Goal: Feedback & Contribution: Contribute content

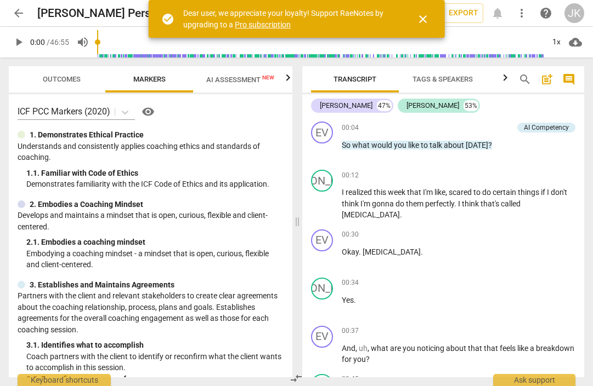
click at [422, 15] on span "close" at bounding box center [422, 19] width 13 height 13
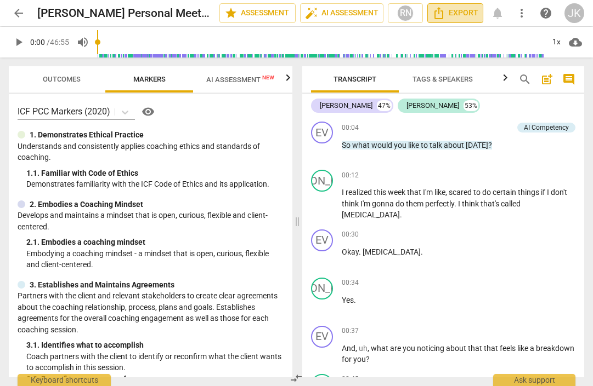
click at [452, 9] on span "Export" at bounding box center [455, 13] width 46 height 13
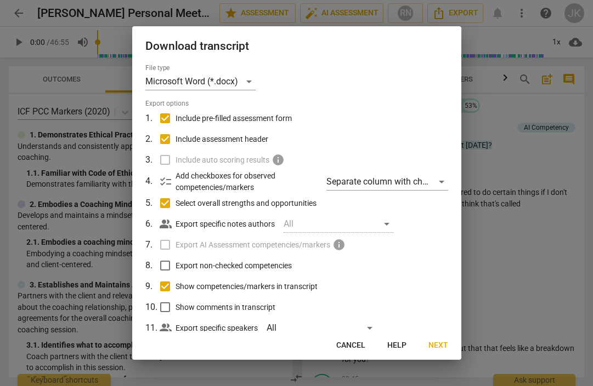
click at [496, 116] on div at bounding box center [296, 193] width 593 height 386
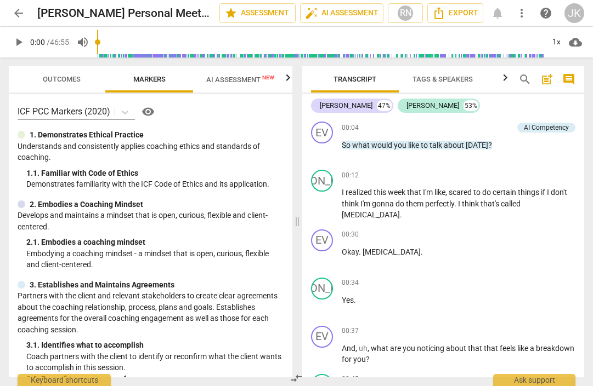
click at [568, 76] on span "comment" at bounding box center [568, 79] width 13 height 13
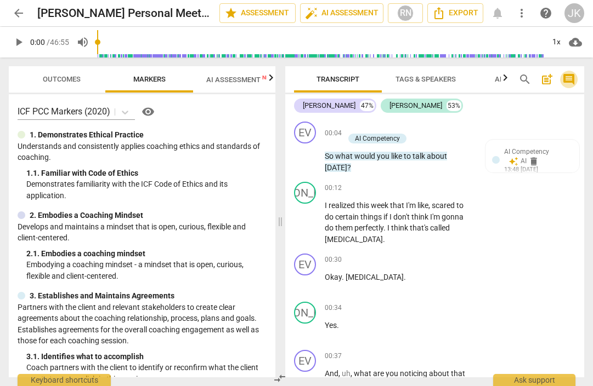
click at [568, 76] on span "comment" at bounding box center [568, 79] width 13 height 13
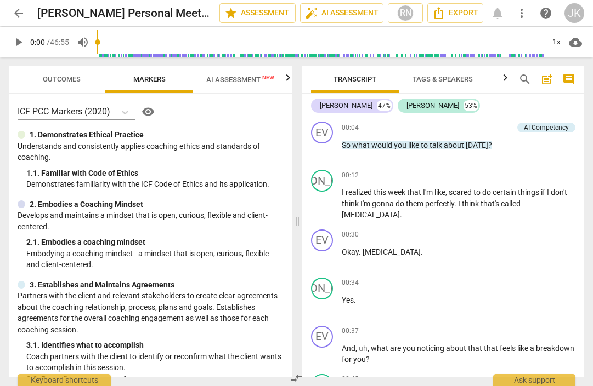
click at [546, 82] on span "post_add" at bounding box center [546, 79] width 13 height 13
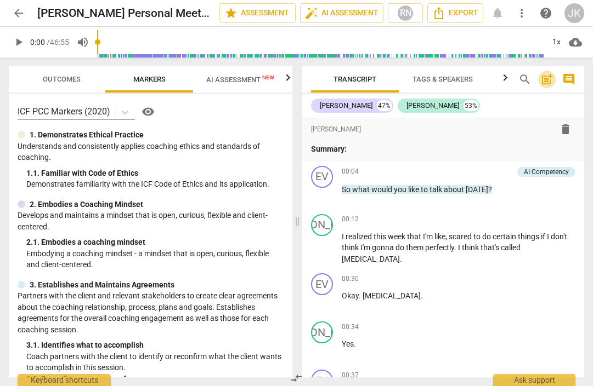
click at [546, 82] on span "post_add" at bounding box center [546, 79] width 13 height 13
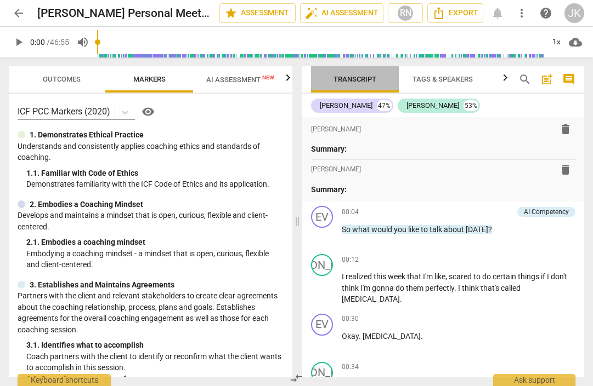
click at [352, 78] on span "Transcript" at bounding box center [354, 79] width 43 height 8
click at [66, 78] on span "Outcomes" at bounding box center [62, 79] width 38 height 8
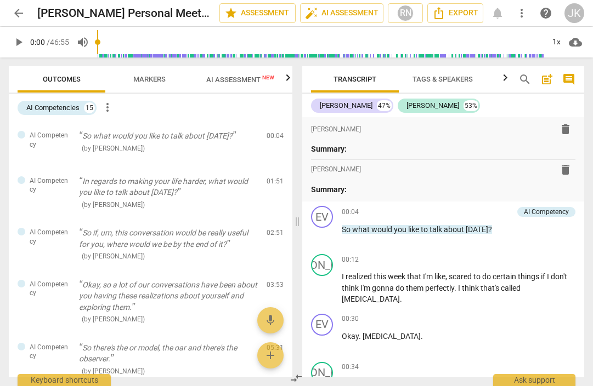
click at [143, 74] on span "Markers" at bounding box center [149, 79] width 59 height 15
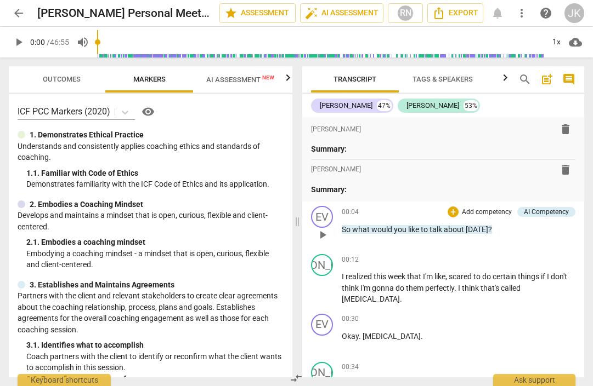
click at [325, 230] on span "play_arrow" at bounding box center [322, 235] width 13 height 13
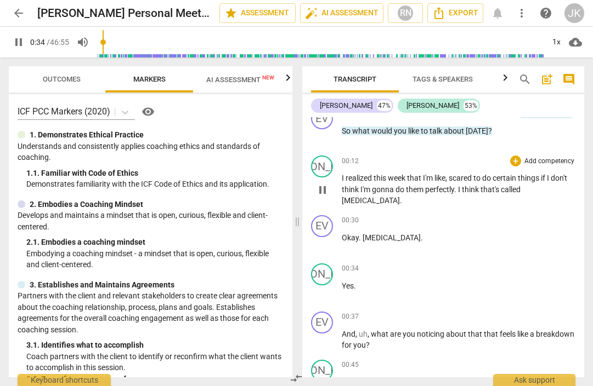
scroll to position [101, 0]
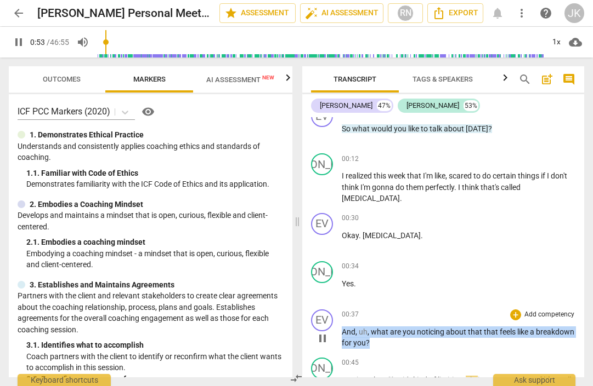
drag, startPoint x: 342, startPoint y: 331, endPoint x: 414, endPoint y: 342, distance: 72.6
click at [414, 342] on p "And , uh , what are you noticing about that that feels like a breakdown for you…" at bounding box center [459, 338] width 234 height 22
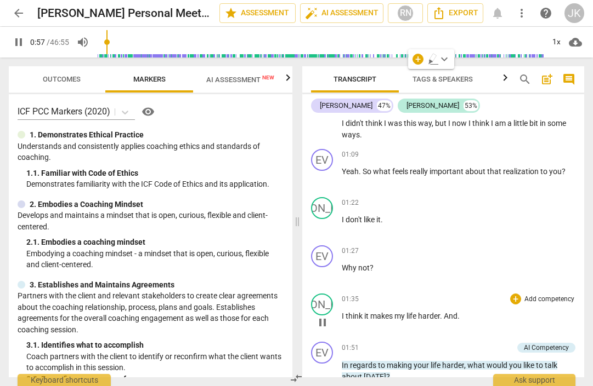
click at [431, 325] on div "01:35 + Add competency keyboard_arrow_right I think it makes my life harder . A…" at bounding box center [459, 313] width 234 height 39
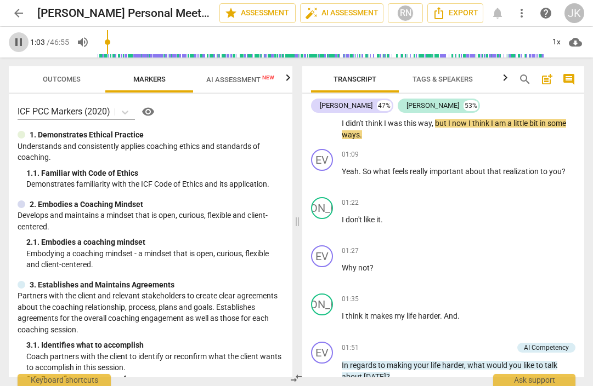
click at [16, 41] on span "pause" at bounding box center [18, 42] width 13 height 13
type input "64"
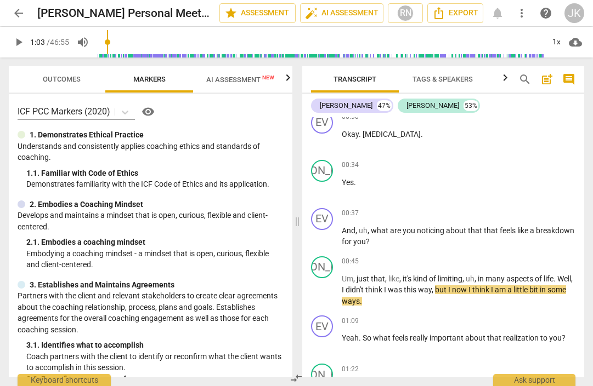
scroll to position [207, 0]
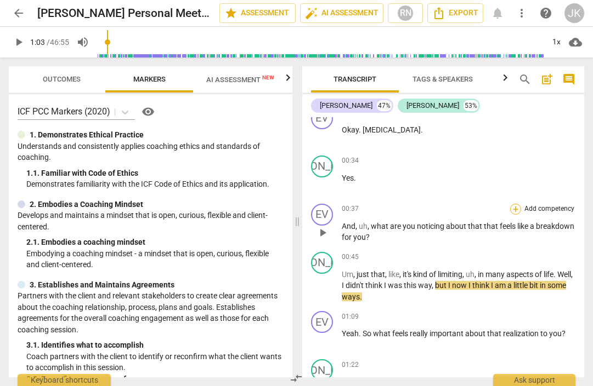
click at [511, 204] on div "+" at bounding box center [515, 209] width 11 height 11
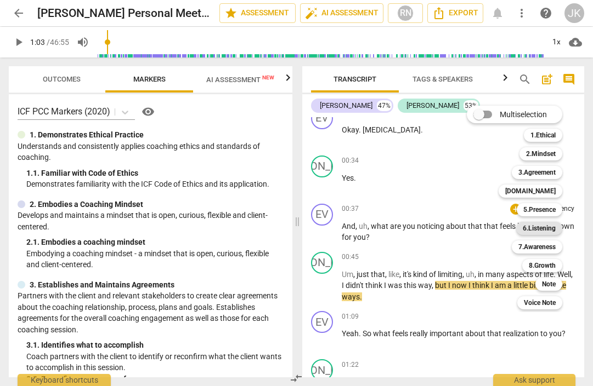
click at [543, 225] on b "6.Listening" at bounding box center [538, 228] width 33 height 13
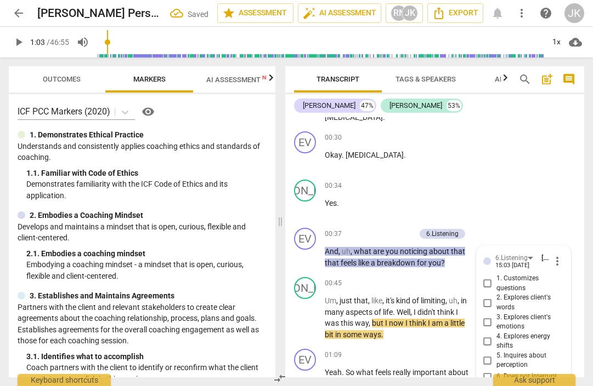
scroll to position [374, 0]
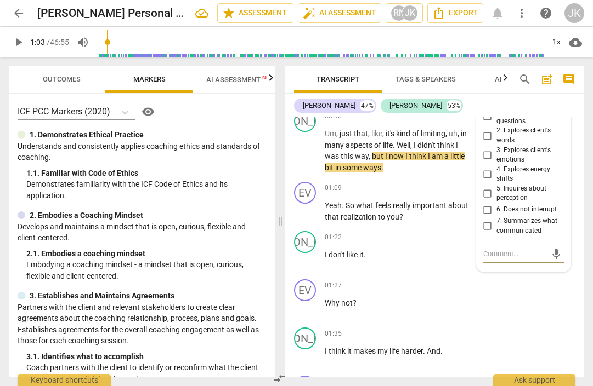
click at [486, 187] on input "5. Inquires about perception" at bounding box center [488, 193] width 18 height 13
checkbox input "true"
click at [491, 249] on textarea at bounding box center [514, 254] width 63 height 10
type textarea "S"
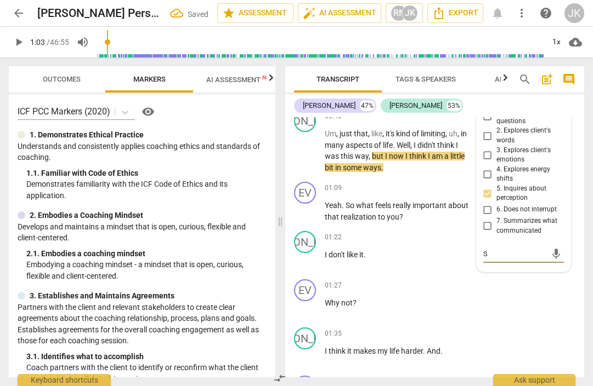
type textarea "St"
type textarea "Str"
type textarea "Stro"
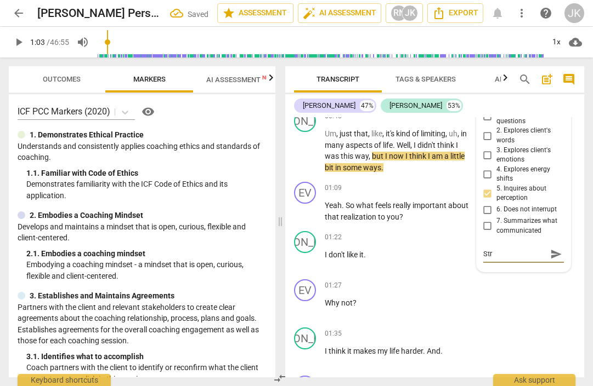
type textarea "Stro"
type textarea "Stron"
type textarea "Strong"
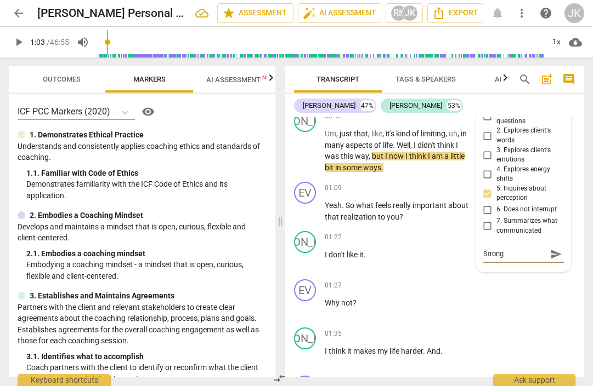
type textarea "Strong"
type textarea "Strong f"
type textarea "Strong fo"
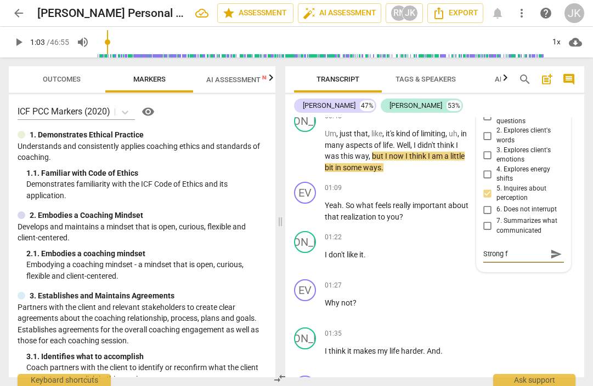
type textarea "Strong fo"
type textarea "Strong foc"
type textarea "Strong focu"
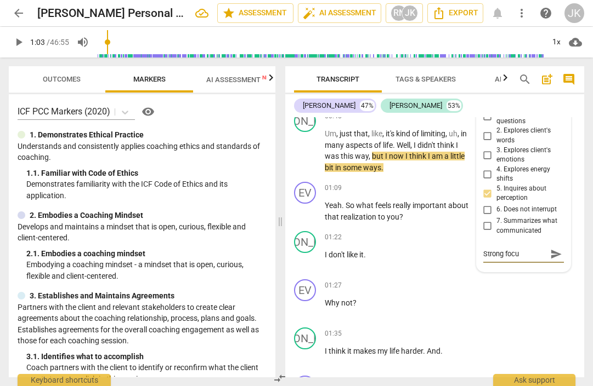
type textarea "Strong focus"
type textarea "Strong focusi"
type textarea "Strong focusin"
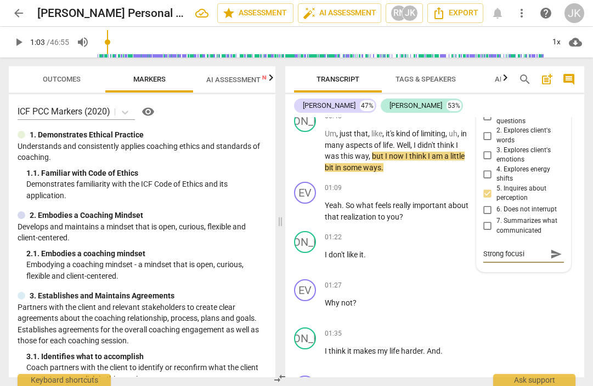
type textarea "Strong focusin"
type textarea "Strong focusing"
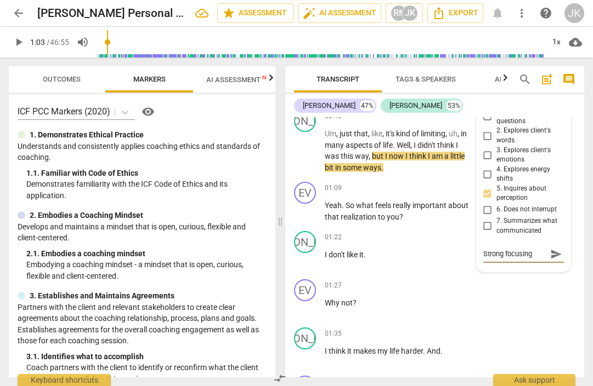
type textarea "Strong focusing s"
type textarea "Strong focusing st"
type textarea "Strong focusing sta"
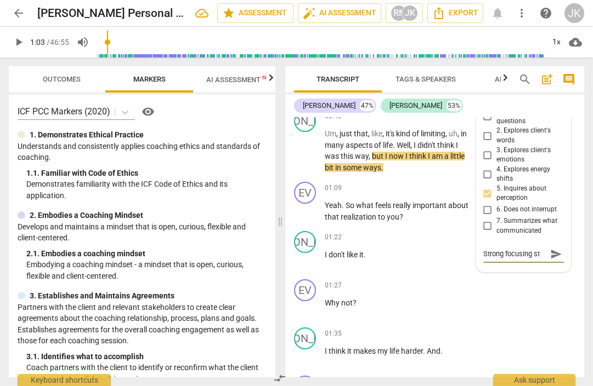
type textarea "Strong focusing sta"
type textarea "Strong focusing stat"
type textarea "Strong focusing stata"
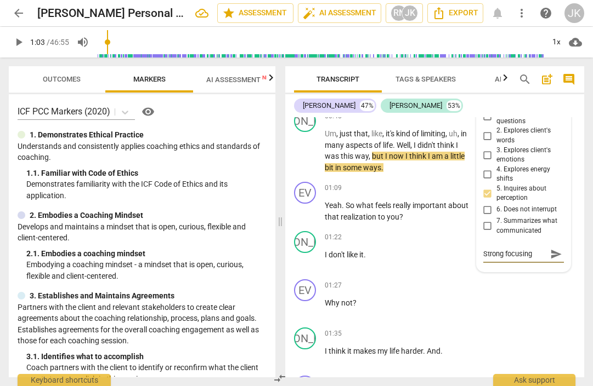
scroll to position [9, 0]
type textarea "Strong focusing statae"
type textarea "Strong focusing stata"
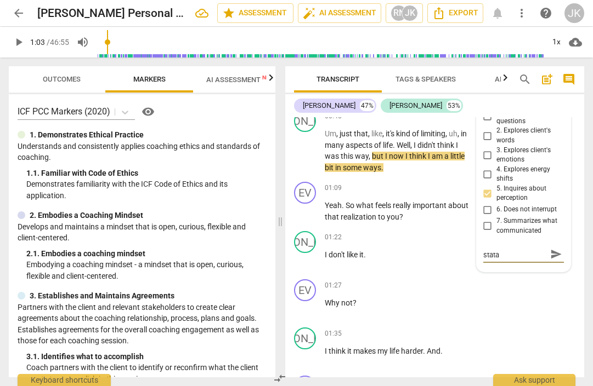
type textarea "Strong focusing stat"
type textarea "Strong focusing state"
type textarea "Strong focusing statek"
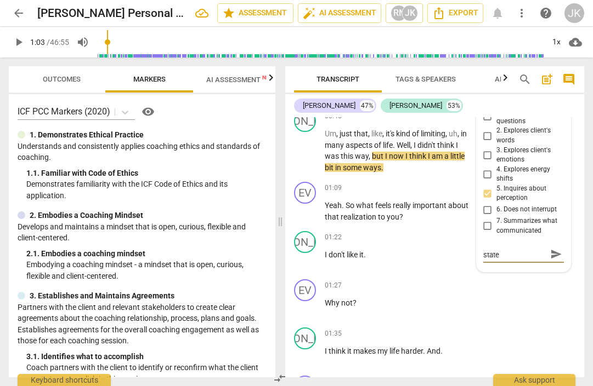
type textarea "Strong focusing statek"
type textarea "Strong focusing stateke"
type textarea "Strong focusing stateken"
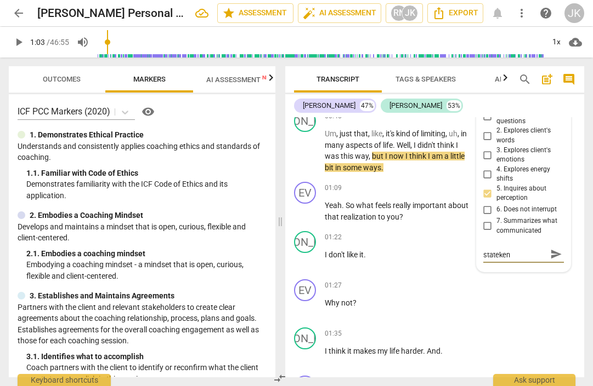
type textarea "Strong focusing statekent"
type textarea "Strong focusing statement"
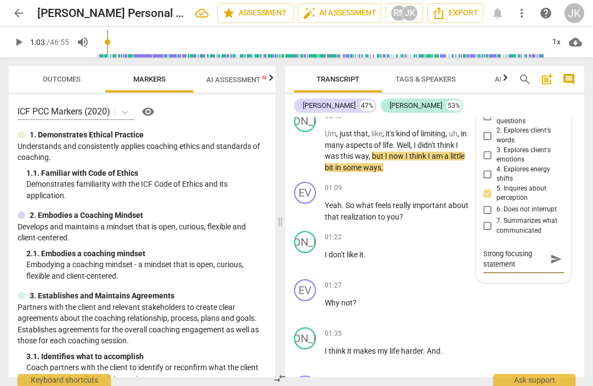
click at [19, 36] on span "play_arrow" at bounding box center [18, 42] width 13 height 13
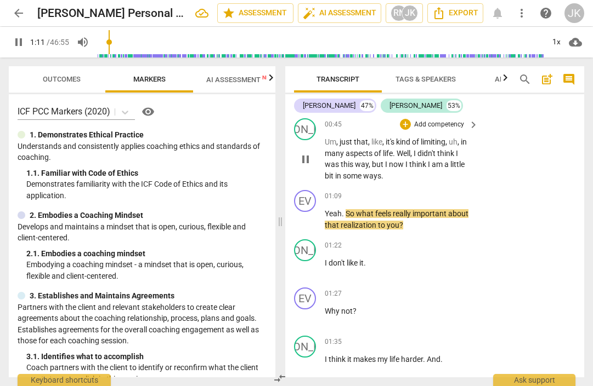
scroll to position [367, 0]
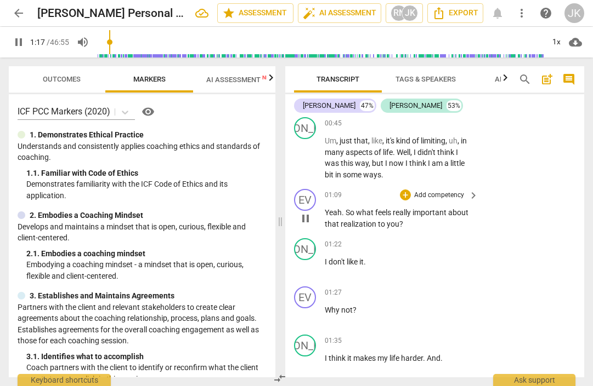
click at [448, 191] on p "Add competency" at bounding box center [439, 196] width 52 height 10
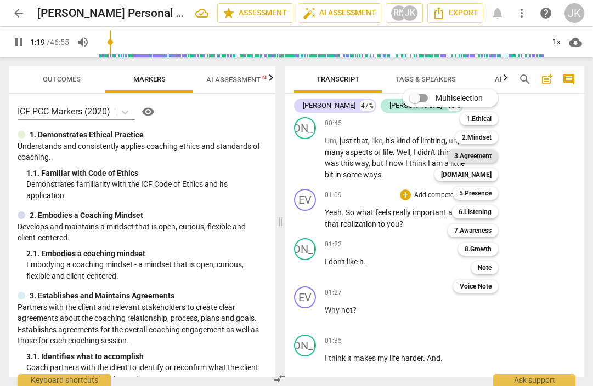
click at [487, 155] on b "3.Agreement" at bounding box center [472, 156] width 37 height 13
type input "80"
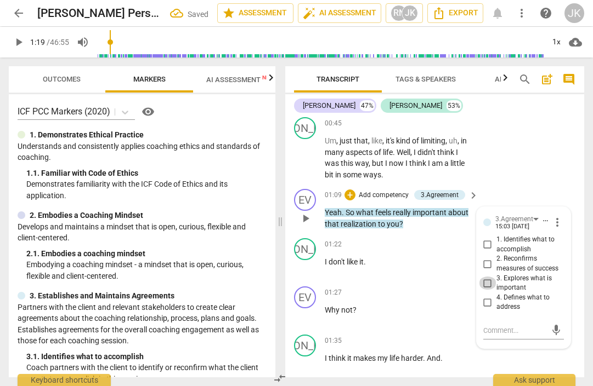
click at [482, 286] on input "3. Explores what is important" at bounding box center [488, 283] width 18 height 13
checkbox input "true"
click at [466, 316] on p "Why not ?" at bounding box center [399, 311] width 148 height 12
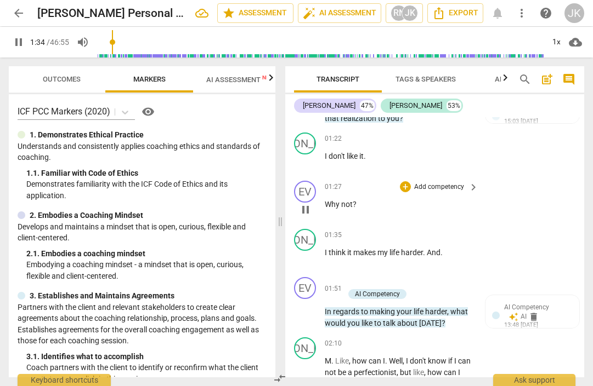
scroll to position [481, 0]
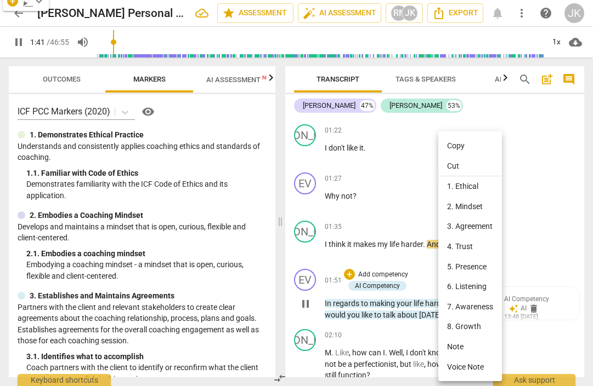
click at [553, 213] on div at bounding box center [296, 193] width 593 height 386
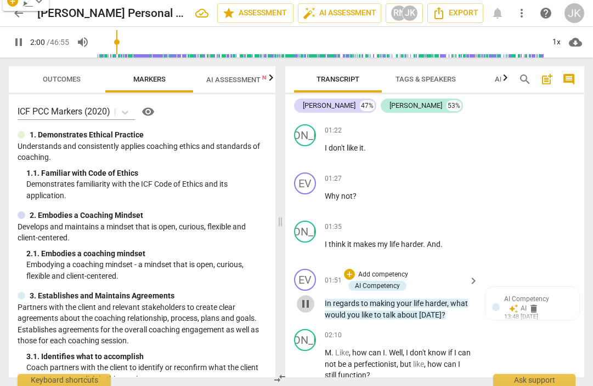
click at [306, 310] on span "pause" at bounding box center [305, 304] width 13 height 13
click at [522, 303] on span "AI Competency" at bounding box center [526, 299] width 45 height 8
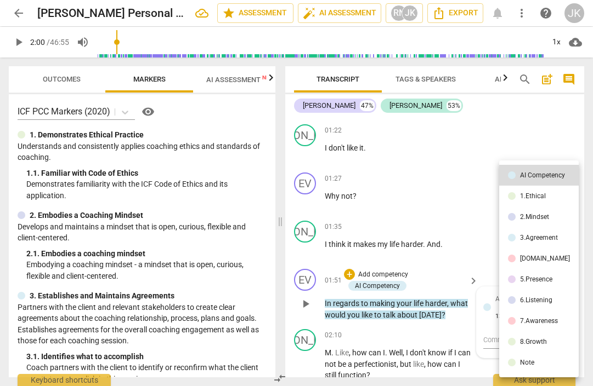
click at [483, 334] on div at bounding box center [296, 193] width 593 height 386
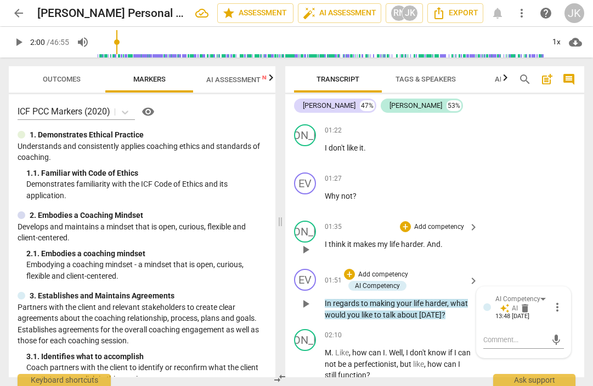
click at [519, 257] on div "JO play_arrow pause 01:35 + Add competency keyboard_arrow_right I think it make…" at bounding box center [434, 241] width 299 height 48
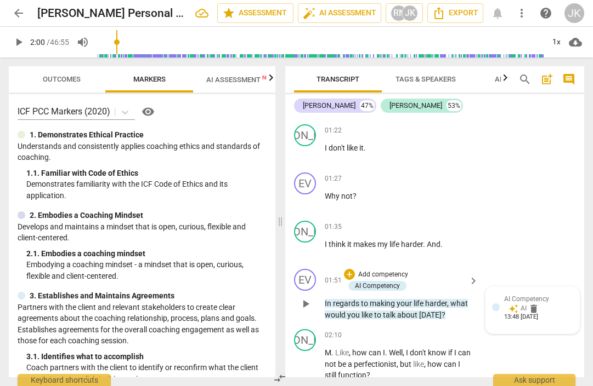
click at [19, 42] on span "play_arrow" at bounding box center [18, 42] width 13 height 13
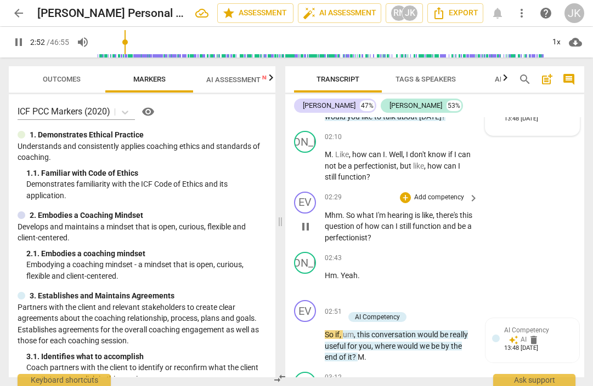
scroll to position [675, 0]
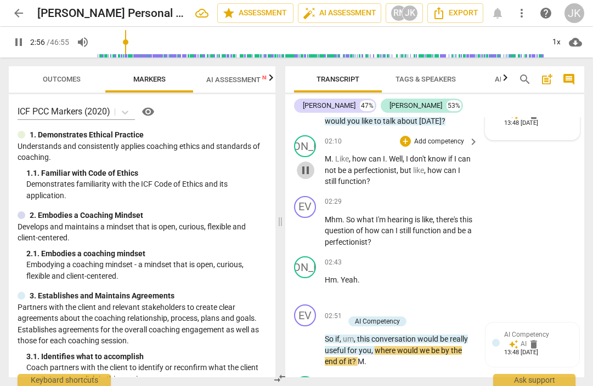
click at [308, 175] on span "pause" at bounding box center [305, 170] width 13 height 13
click at [307, 176] on span "play_arrow" at bounding box center [305, 170] width 13 height 13
click at [442, 175] on span "how" at bounding box center [435, 170] width 16 height 9
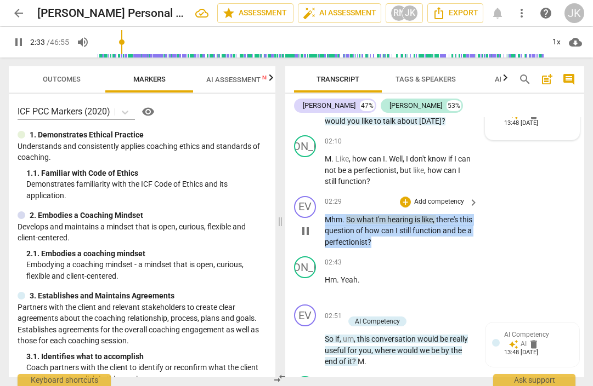
drag, startPoint x: 412, startPoint y: 243, endPoint x: 328, endPoint y: 219, distance: 87.3
click at [328, 219] on div "02:29 + Add competency keyboard_arrow_right Mhm . So what I'm hearing is like ,…" at bounding box center [402, 222] width 155 height 52
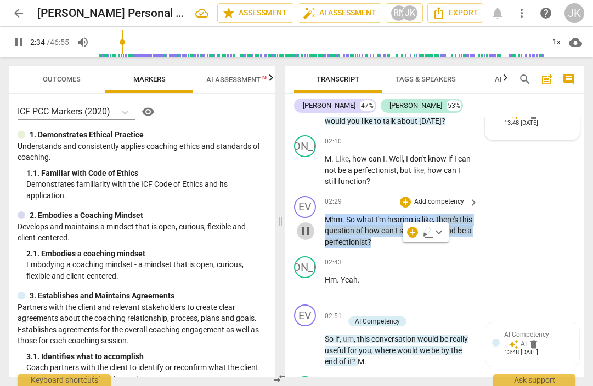
click at [308, 235] on span "pause" at bounding box center [305, 231] width 13 height 13
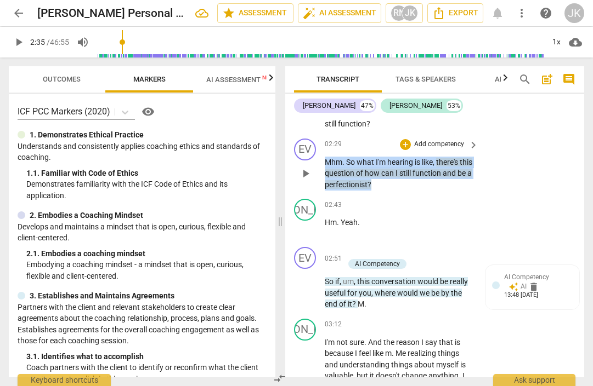
scroll to position [735, 0]
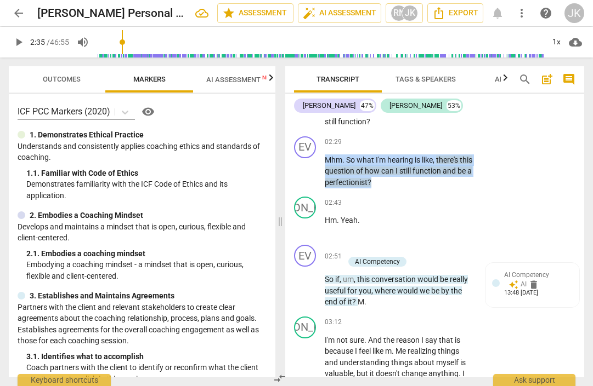
click at [17, 43] on span "play_arrow" at bounding box center [18, 42] width 13 height 13
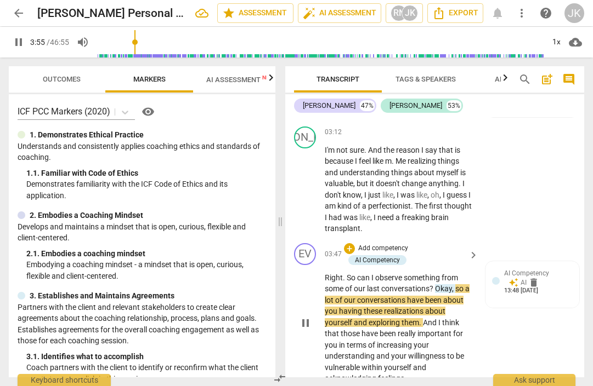
scroll to position [928, 0]
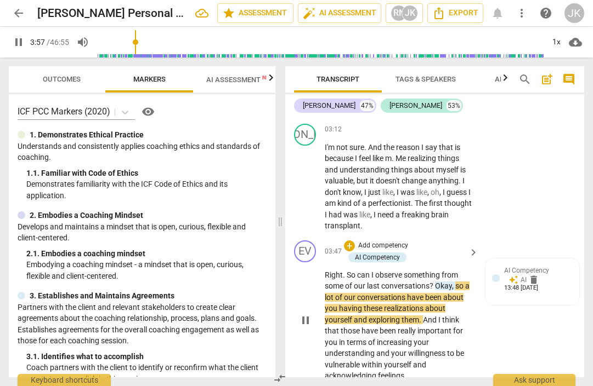
click at [490, 315] on div "EV play_arrow pause 03:47 + Add competency AI Competency keyboard_arrow_right R…" at bounding box center [434, 311] width 299 height 150
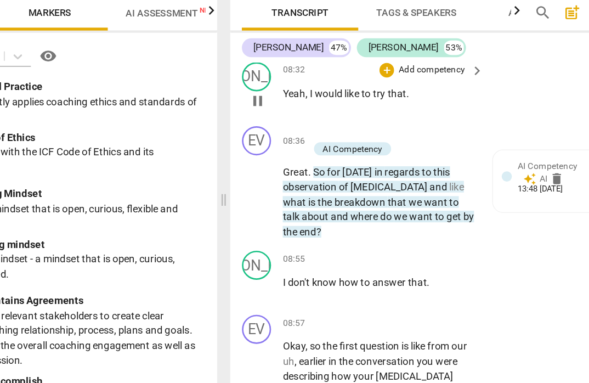
scroll to position [2835, 0]
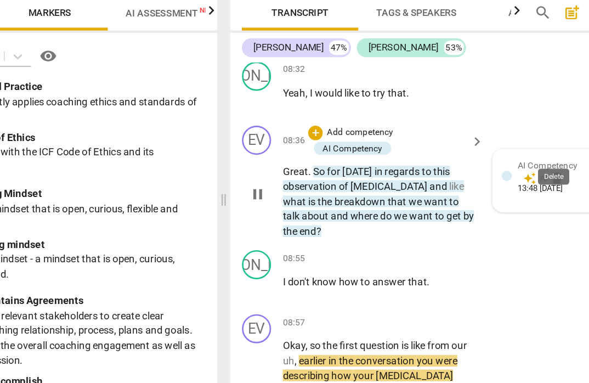
click at [526, 198] on span "delete" at bounding box center [531, 203] width 11 height 11
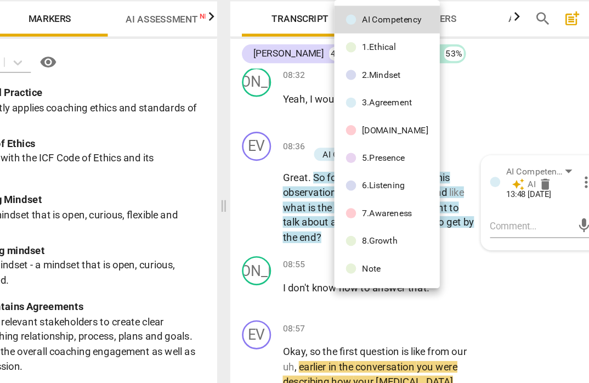
click at [381, 185] on div at bounding box center [294, 191] width 589 height 383
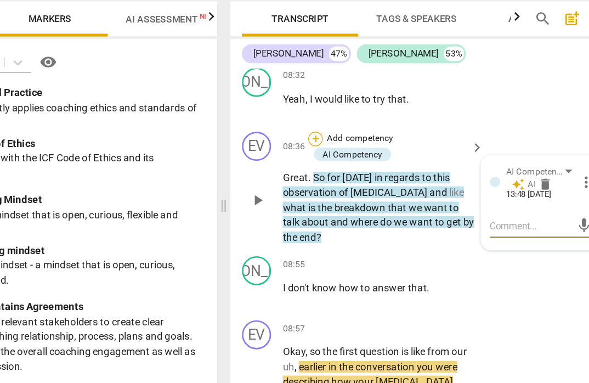
click at [344, 164] on div "+" at bounding box center [349, 169] width 11 height 11
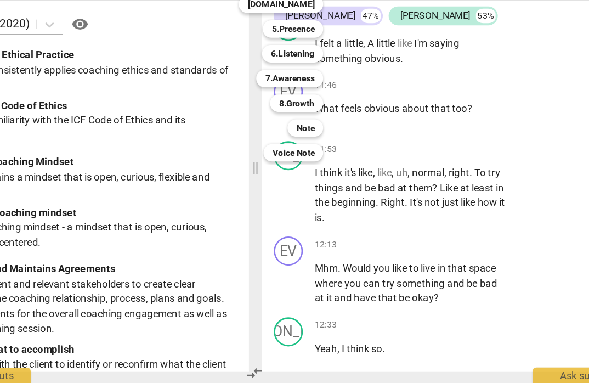
scroll to position [3976, 0]
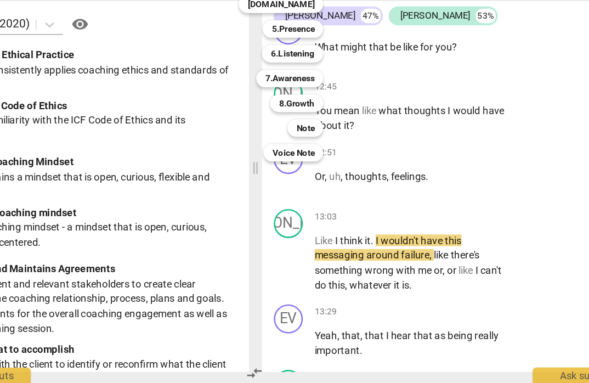
click at [282, 172] on div at bounding box center [294, 191] width 589 height 383
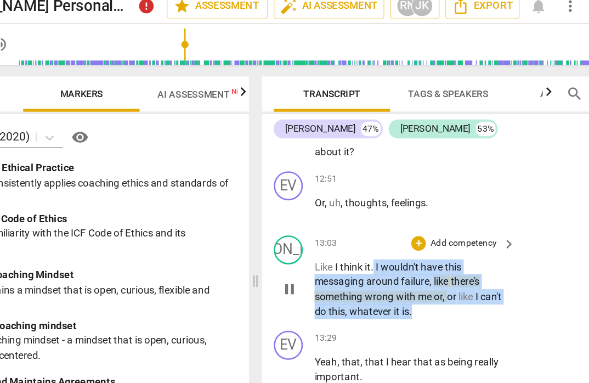
scroll to position [4040, 0]
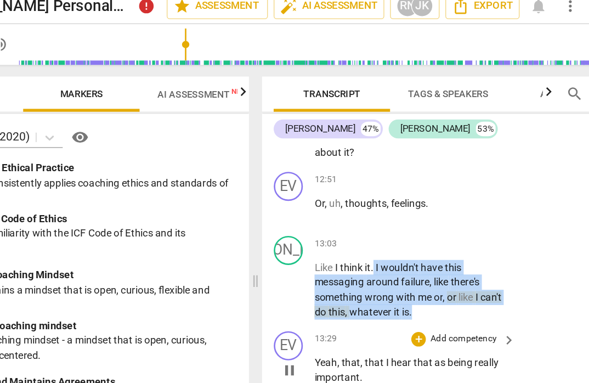
drag, startPoint x: 282, startPoint y: 257, endPoint x: 331, endPoint y: 236, distance: 52.8
click at [331, 236] on div "format_bold format_list_bulleted [PERSON_NAME] delete Summary: format_bold form…" at bounding box center [432, 245] width 295 height 257
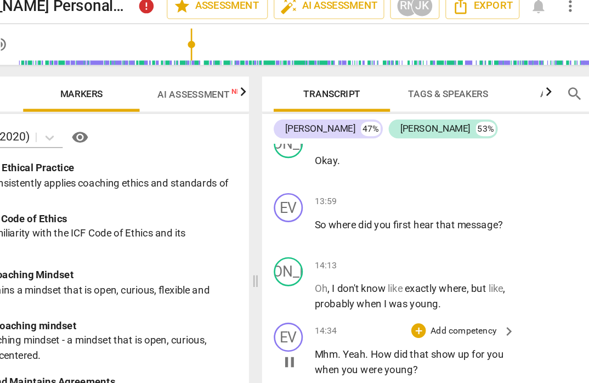
scroll to position [4376, 0]
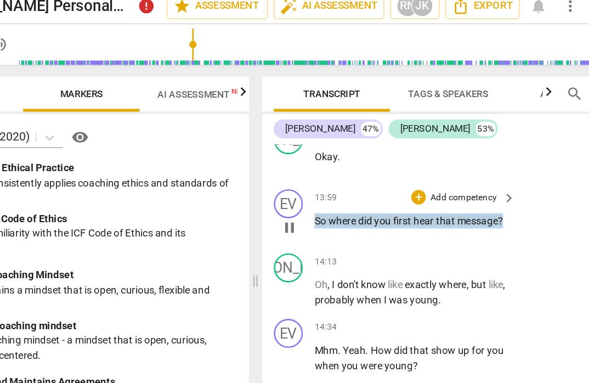
drag, startPoint x: 382, startPoint y: 156, endPoint x: 233, endPoint y: 154, distance: 149.1
click at [285, 154] on div "EV play_arrow pause 13:59 + Add competency keyboard_arrow_right So where did yo…" at bounding box center [432, 171] width 295 height 48
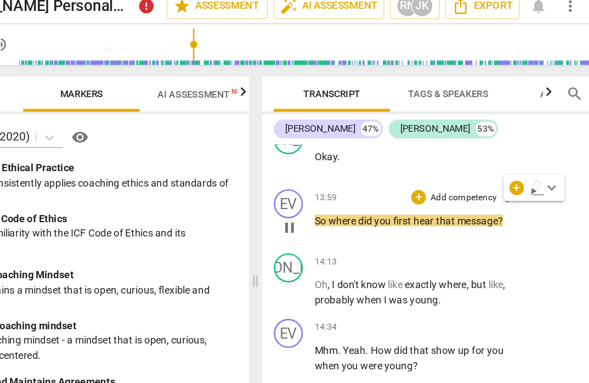
click at [411, 153] on p "Add competency" at bounding box center [437, 158] width 52 height 10
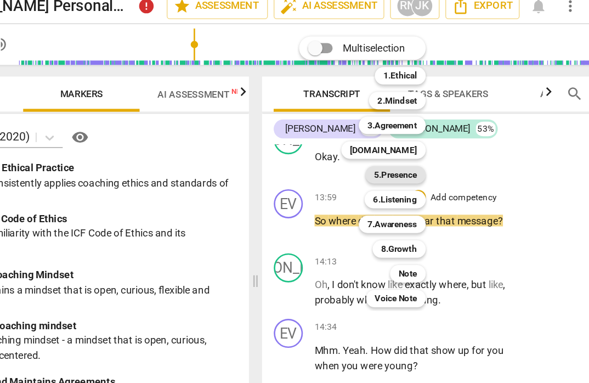
click at [369, 134] on b "5.Presence" at bounding box center [385, 140] width 32 height 13
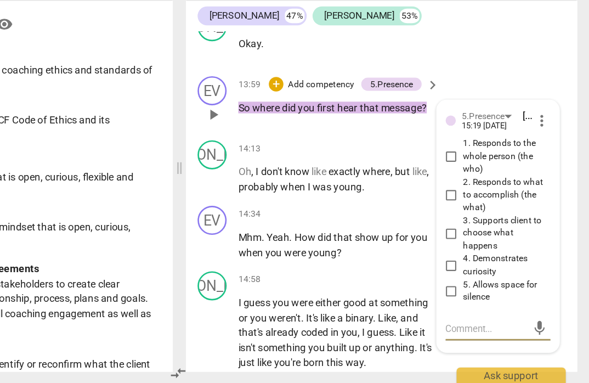
scroll to position [0, 0]
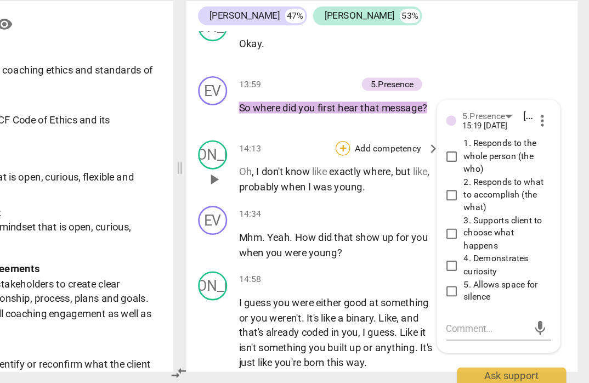
click at [397, 200] on div "+" at bounding box center [402, 205] width 11 height 11
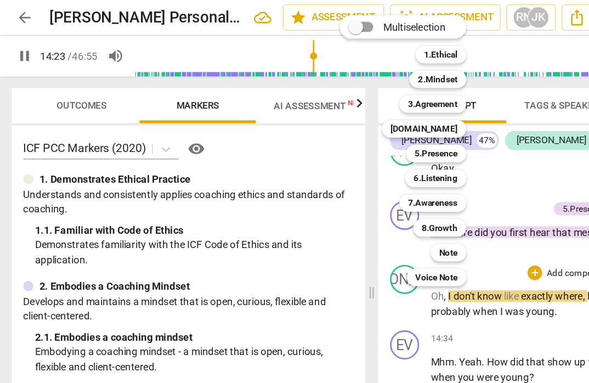
click at [400, 10] on div at bounding box center [294, 191] width 589 height 383
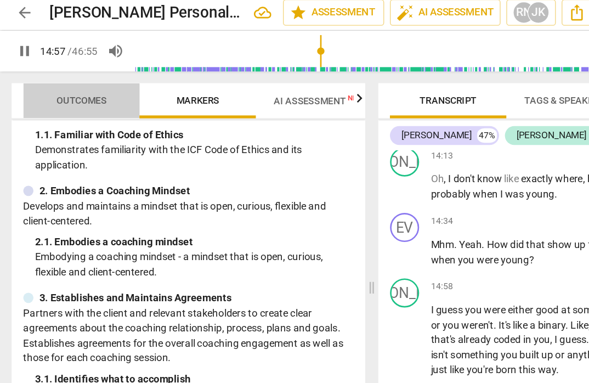
click at [59, 75] on span "Outcomes" at bounding box center [62, 79] width 38 height 8
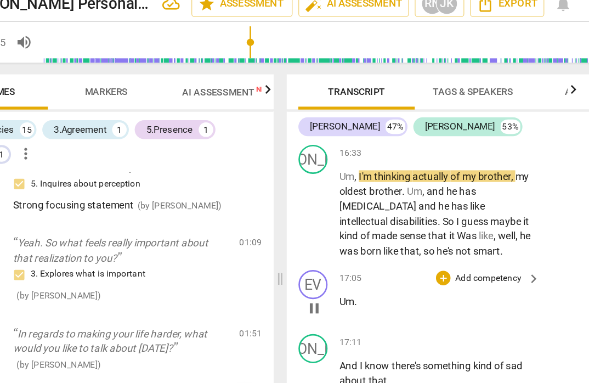
scroll to position [4868, 0]
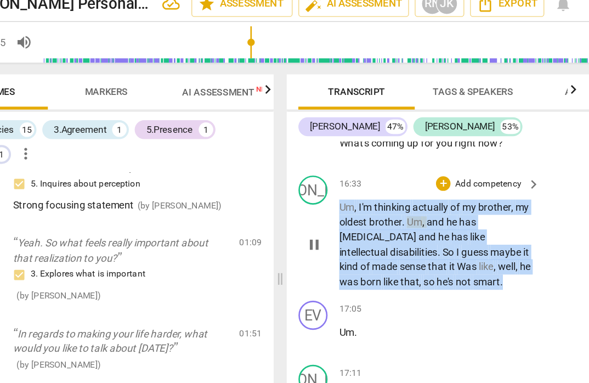
drag, startPoint x: 306, startPoint y: 220, endPoint x: 250, endPoint y: 167, distance: 77.6
click at [285, 167] on div "JO play_arrow pause 16:33 + Add competency keyboard_arrow_right Um , I'm thinki…" at bounding box center [432, 185] width 295 height 94
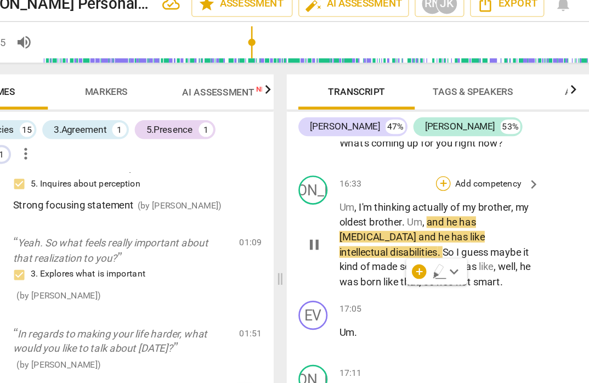
click at [397, 145] on div "+" at bounding box center [402, 148] width 11 height 11
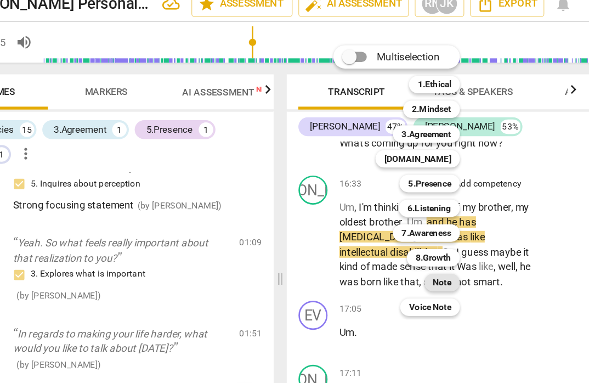
click at [395, 217] on b "Note" at bounding box center [402, 223] width 14 height 13
type input "1010"
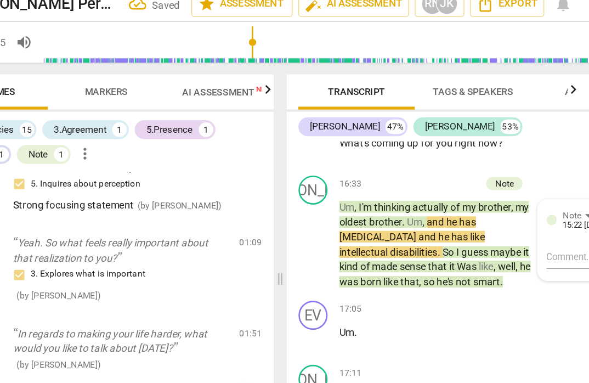
scroll to position [643, 0]
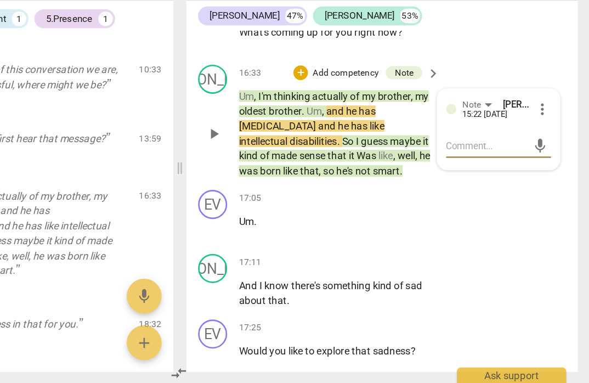
type textarea "T"
type textarea "Th"
type textarea "Thi"
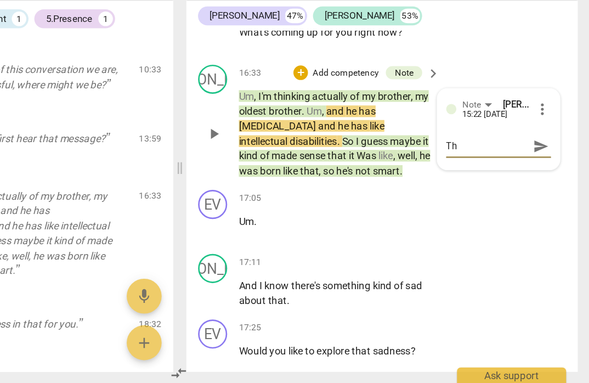
type textarea "Thi"
type textarea "This"
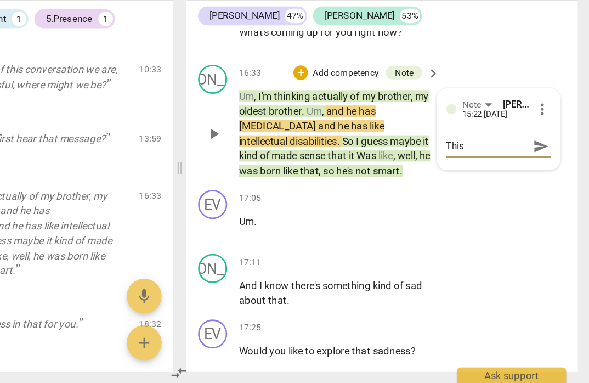
type textarea "This i"
type textarea "This is"
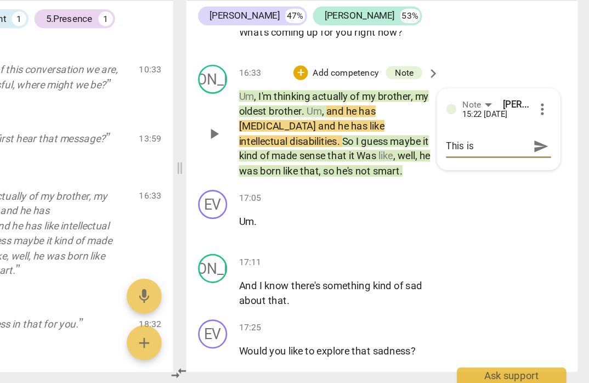
type textarea "This is"
type textarea "This is t"
type textarea "This is th"
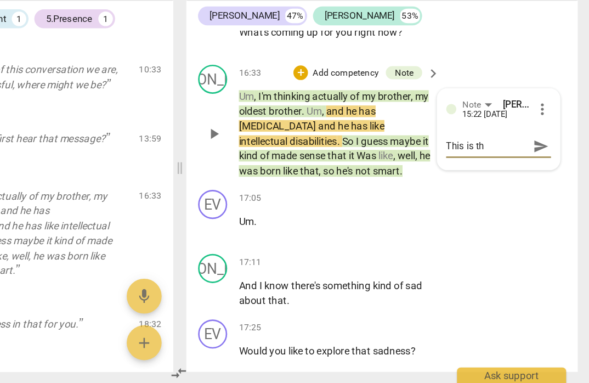
type textarea "This is the"
type textarea "This is the f"
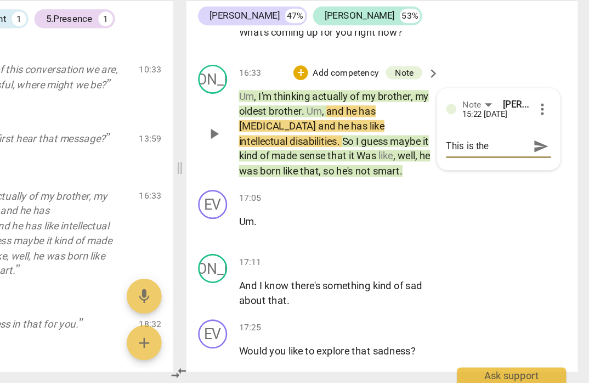
type textarea "This is the f"
type textarea "This is the fi"
type textarea "This is the fir"
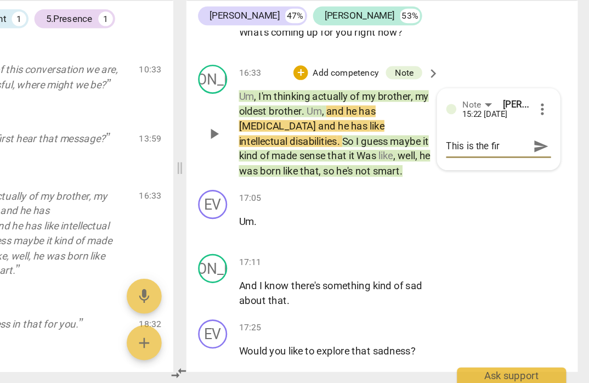
type textarea "This is the firs"
type textarea "This is the first"
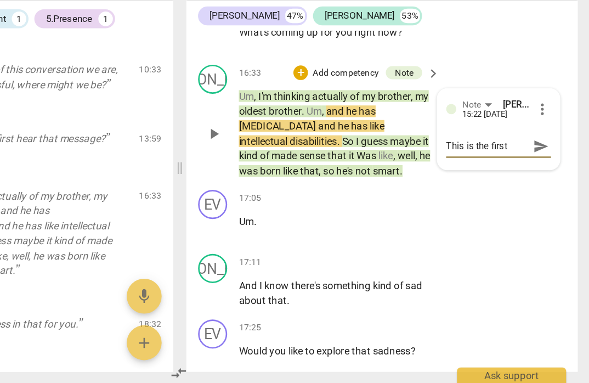
type textarea "This is the first"
type textarea "This is the first p"
type textarea "This is the first pe"
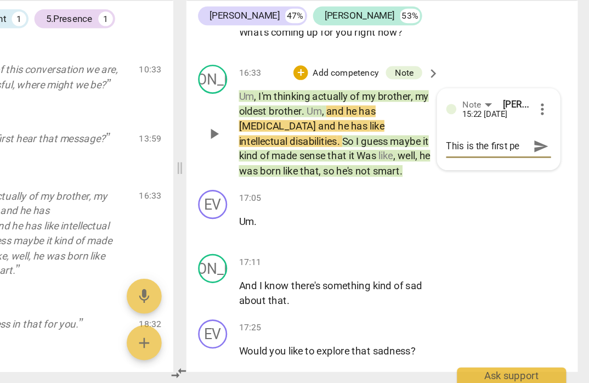
type textarea "This is the first per"
type textarea "This is the first pers"
type textarea "This is the first perso"
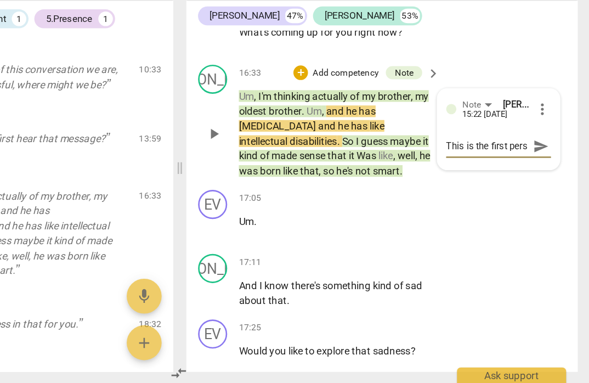
type textarea "This is the first perso"
type textarea "This is the first person"
type textarea "This is the first persona"
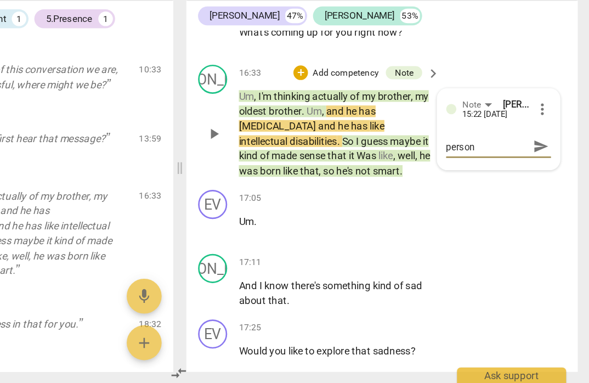
type textarea "This is the first persona"
type textarea "This is the first personal"
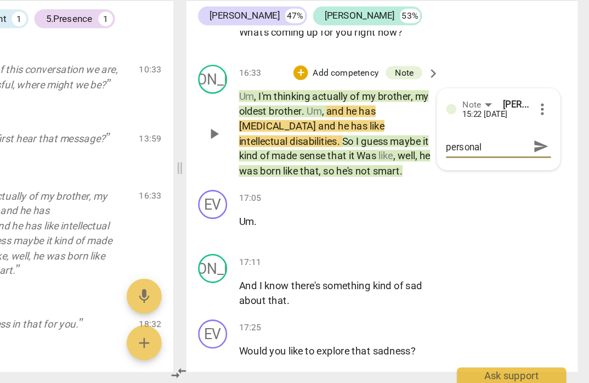
type textarea "This is the first personal a"
type textarea "This is the first personal an"
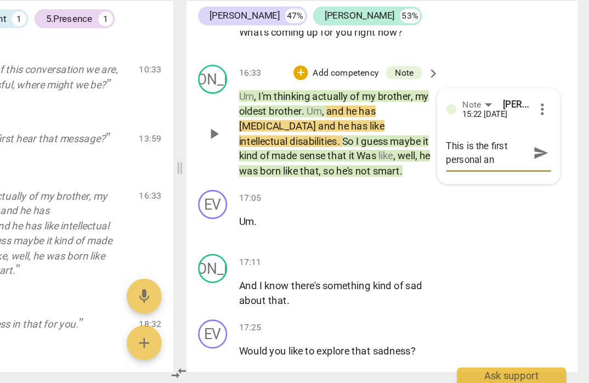
type textarea "This is the first personal and"
type textarea "This is the first personal and r"
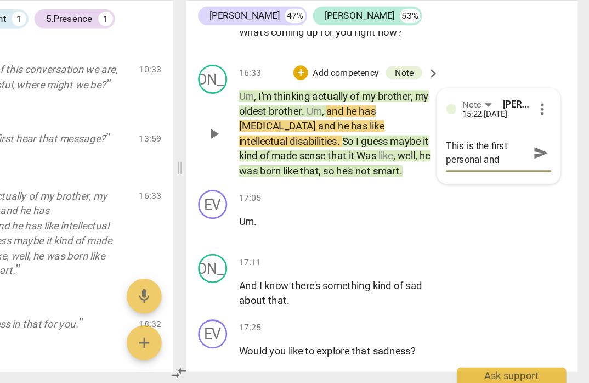
type textarea "This is the first personal and r"
type textarea "This is the first personal and re"
type textarea "This is the first personal and rea"
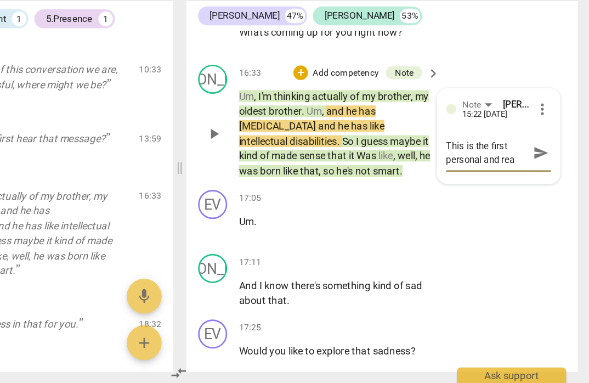
type textarea "This is the first personal and real"
type textarea "This is the first personal and real s"
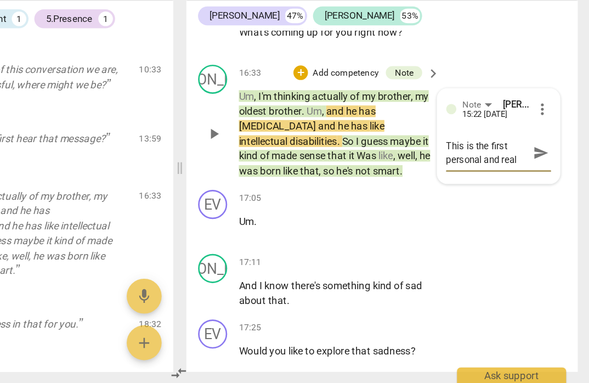
type textarea "This is the first personal and real s"
type textarea "This is the first personal and real st"
type textarea "This is the first personal and real sta"
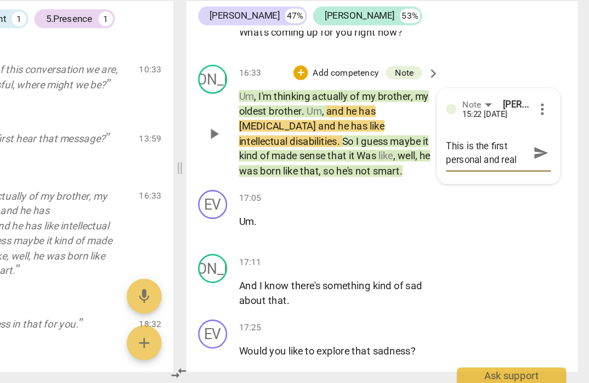
scroll to position [10, 0]
type textarea "This is the first personal and real stat"
type textarea "This is the first personal and real state"
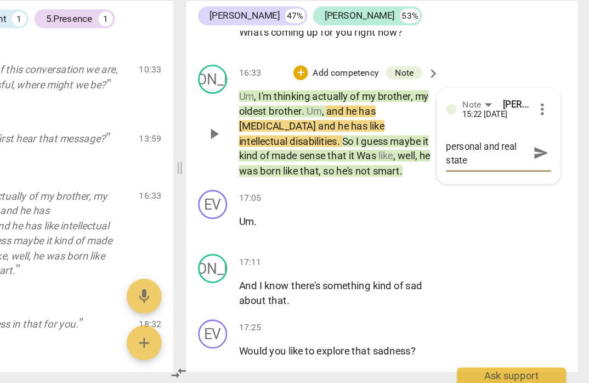
type textarea "This is the first personal and real statem"
type textarea "This is the first personal and real stateme"
type textarea "This is the first personal and real statemen"
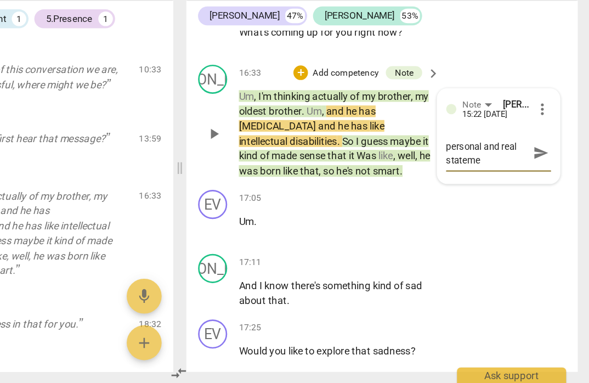
type textarea "This is the first personal and real statemen"
type textarea "This is the first personal and real statement"
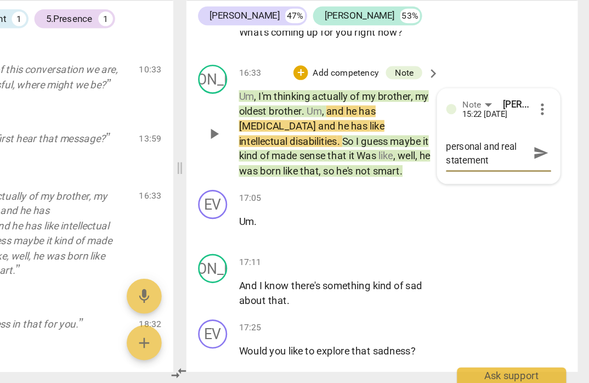
type textarea "This is the first personal and real statement s"
type textarea "This is the first personal and real statement sh"
type textarea "This is the first personal and real statement she"
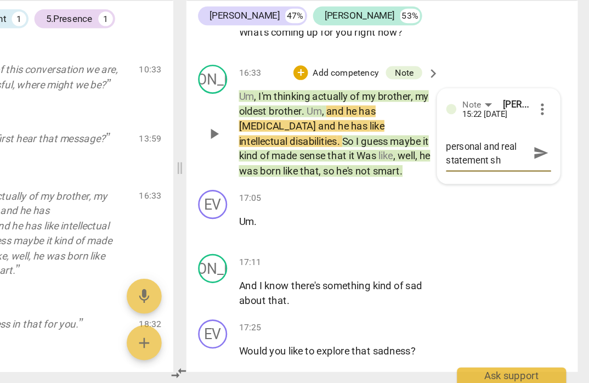
type textarea "This is the first personal and real statement she"
type textarea "This is the first personal and real statement she h"
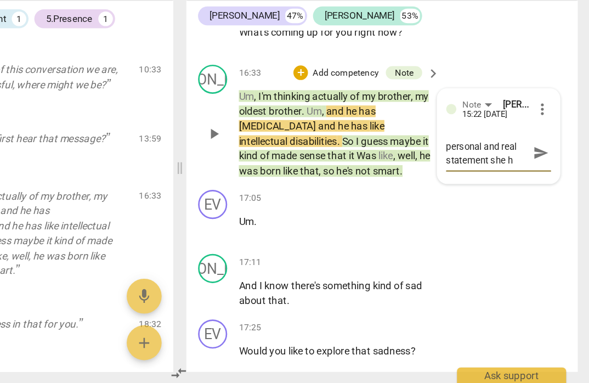
type textarea "This is the first personal and real statement she ha"
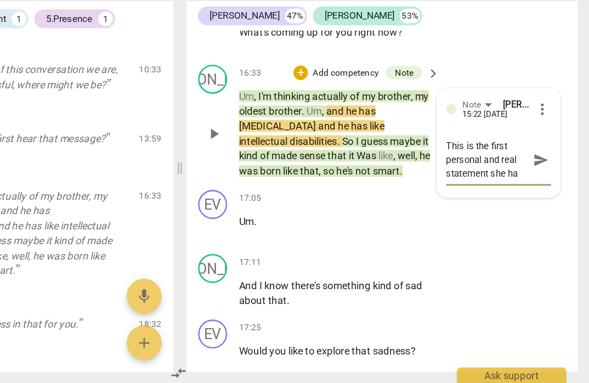
type textarea "This is the first personal and real statement she has"
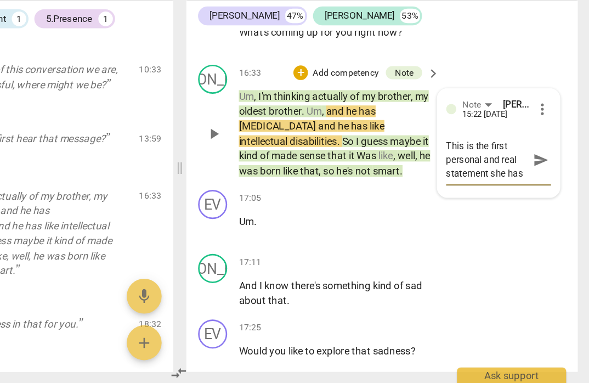
type textarea "This is the first personal and real statement she has a"
type textarea "This is the first personal and real statement she has ad"
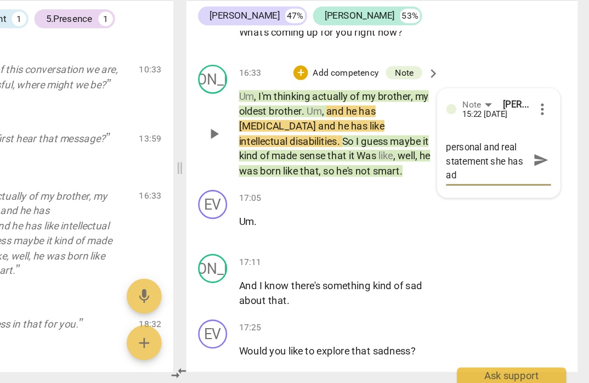
type textarea "This is the first personal and real statement she has ade"
type textarea "This is the first personal and real statement she has ade i"
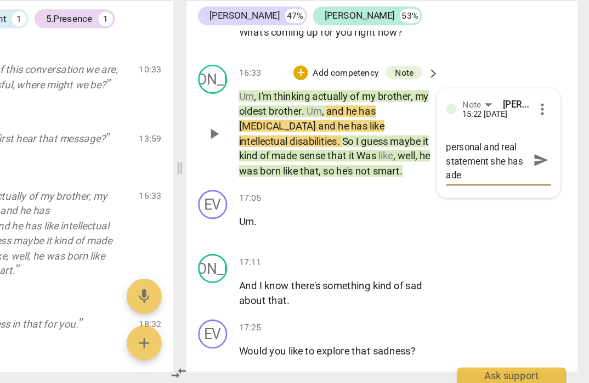
type textarea "This is the first personal and real statement she has ade i"
type textarea "This is the first personal and real statement she has ade in"
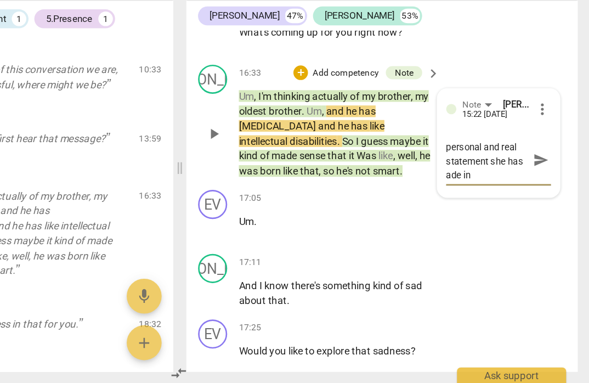
type textarea "This is the first personal and real statement she has ade in t"
type textarea "This is the first personal and real statement she has ade in th"
type textarea "This is the first personal and real statement she has ade in thi"
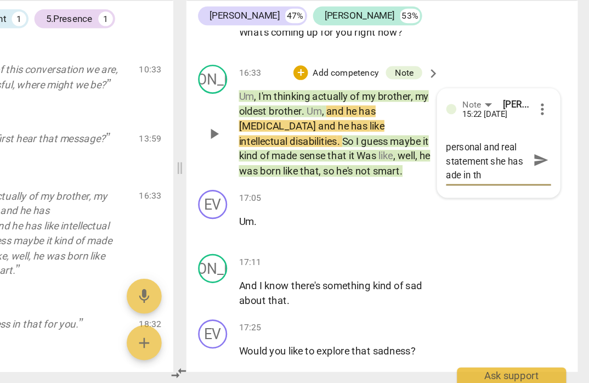
type textarea "This is the first personal and real statement she has ade in thi"
type textarea "This is the first personal and real statement she has ade in this"
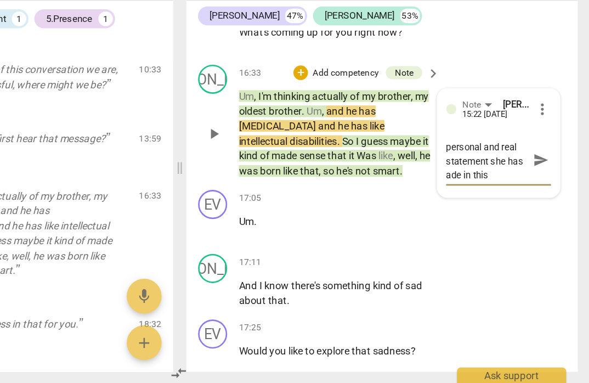
type textarea "This is the first personal and real statement she has ade in this s"
type textarea "This is the first personal and real statement she has ade in this se"
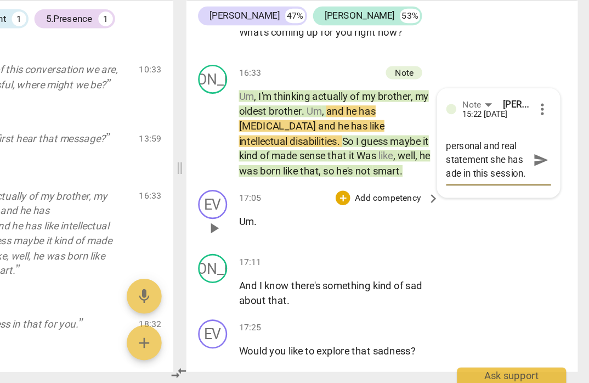
click at [394, 232] on div "EV play_arrow pause 17:05 + Add competency keyboard_arrow_right Um ." at bounding box center [432, 256] width 295 height 48
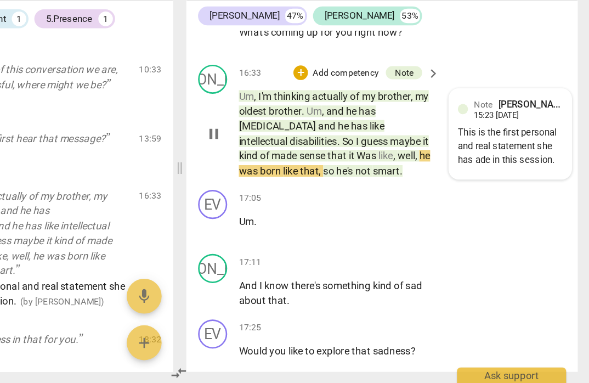
click at [502, 167] on div "Note [PERSON_NAME]" at bounding box center [535, 172] width 67 height 10
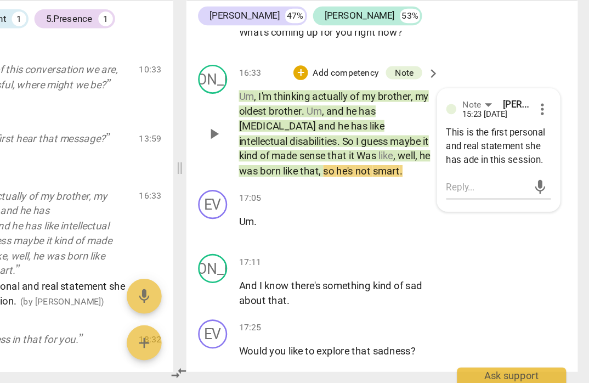
click at [481, 189] on div "This is the first personal and real statement she has ade in this session." at bounding box center [520, 204] width 79 height 31
click at [547, 169] on span "more_vert" at bounding box center [553, 175] width 13 height 13
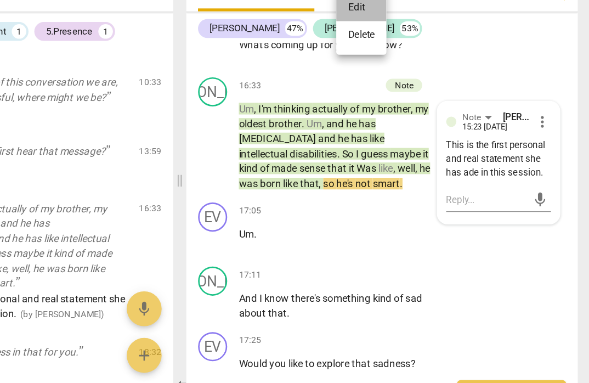
click at [398, 79] on li "Edit" at bounding box center [417, 89] width 38 height 21
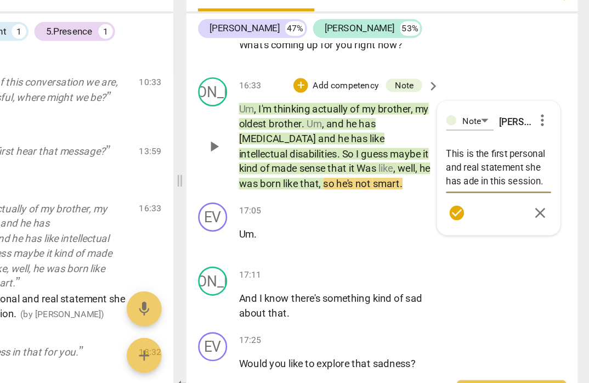
click at [481, 195] on textarea "This is the first personal and real statement she has ade in this session." at bounding box center [520, 210] width 79 height 31
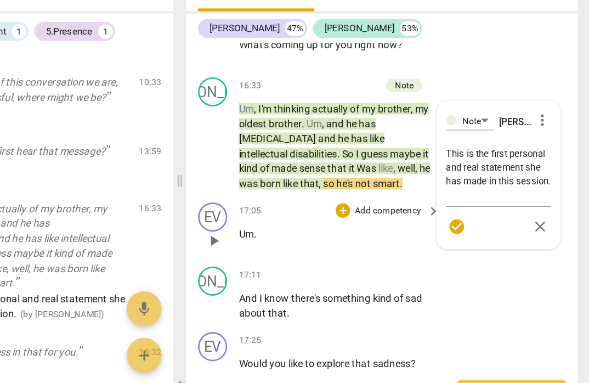
click at [292, 232] on div "EV play_arrow pause 17:05 + Add competency keyboard_arrow_right Um ." at bounding box center [432, 256] width 295 height 48
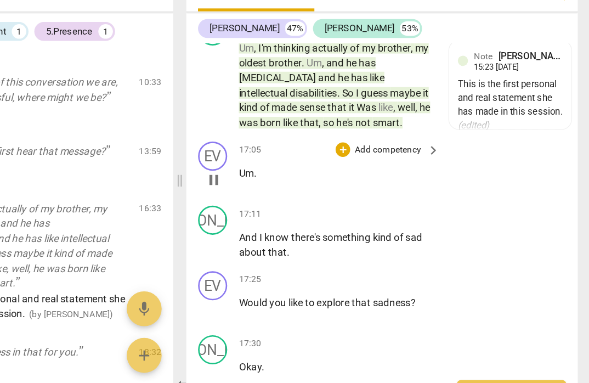
scroll to position [4915, 0]
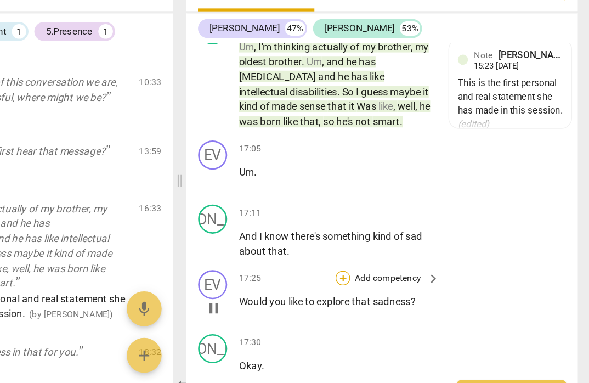
click at [397, 288] on div "+" at bounding box center [402, 293] width 11 height 11
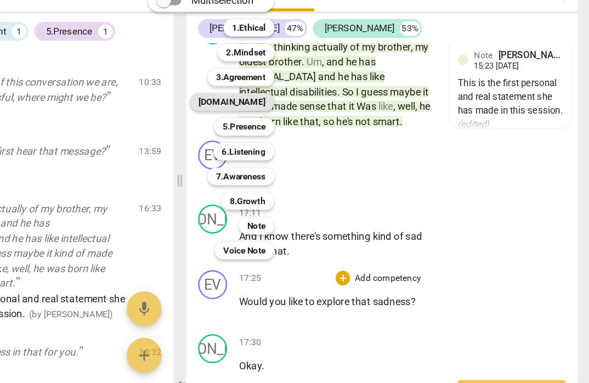
click at [294, 155] on b "[DOMAIN_NAME]" at bounding box center [319, 161] width 50 height 13
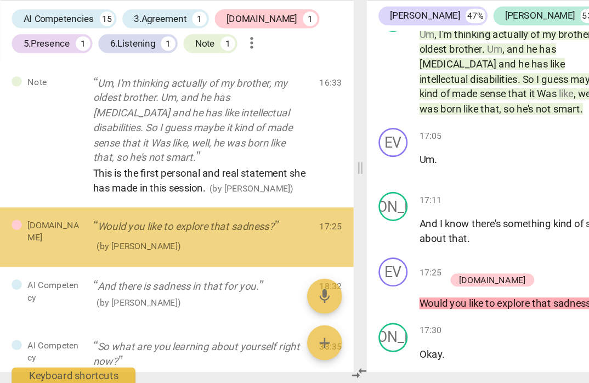
scroll to position [5120, 0]
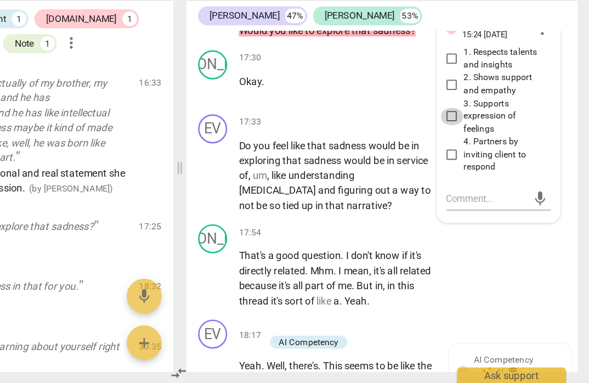
click at [476, 175] on input "3. Supports expression of feelings" at bounding box center [485, 181] width 18 height 13
click at [481, 238] on textarea at bounding box center [511, 243] width 61 height 10
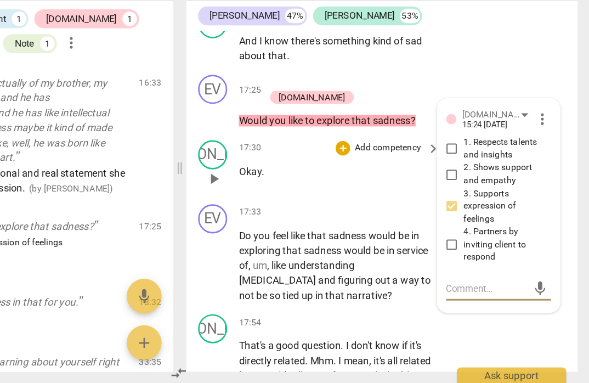
scroll to position [5053, 0]
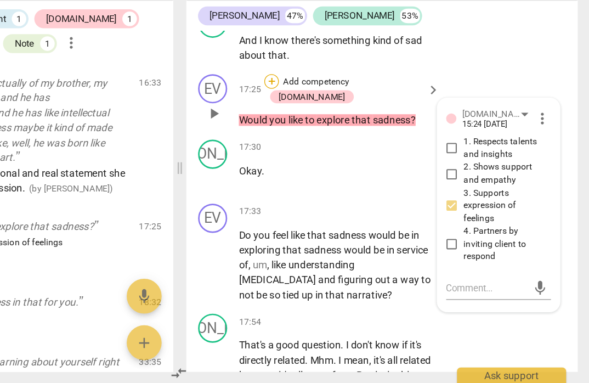
click at [344, 150] on div "+" at bounding box center [349, 155] width 11 height 11
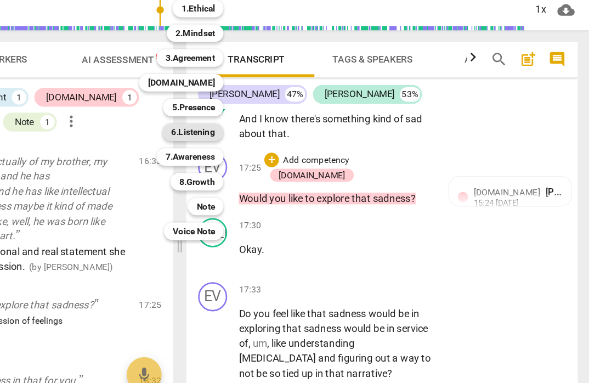
click at [274, 128] on b "6.Listening" at bounding box center [290, 134] width 33 height 13
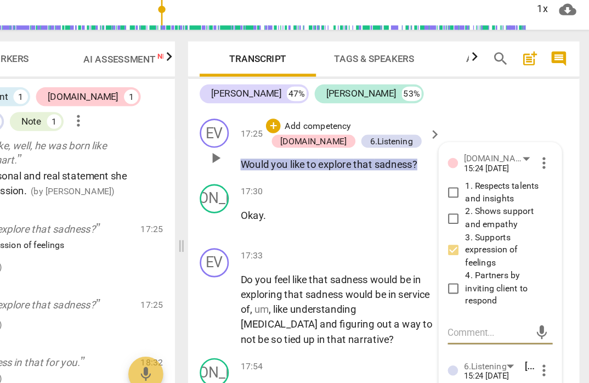
scroll to position [5088, 0]
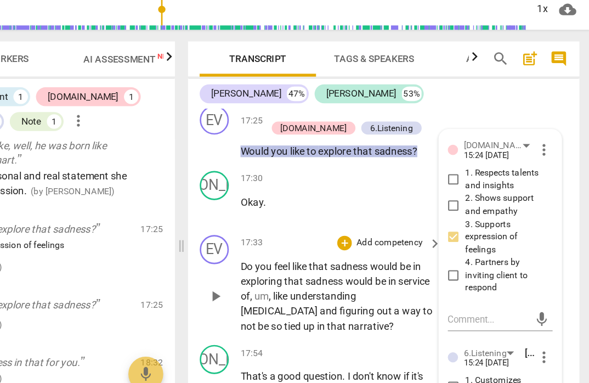
click at [395, 212] on div "+ Add competency keyboard_arrow_right" at bounding box center [436, 218] width 82 height 12
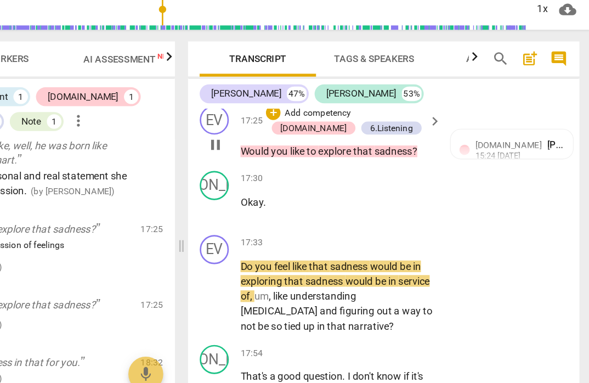
click at [325, 144] on p "Would you like to explore that sadness ?" at bounding box center [398, 150] width 146 height 12
click at [348, 145] on span "you" at bounding box center [355, 149] width 14 height 9
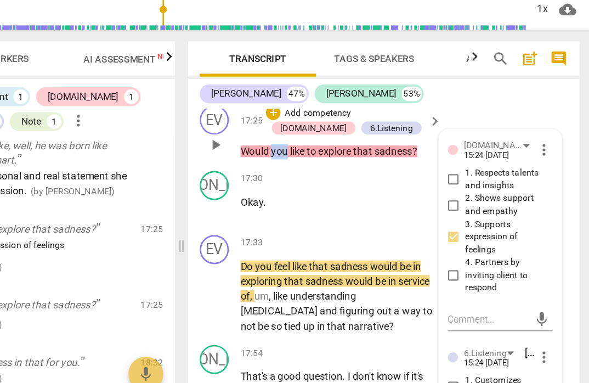
click at [348, 145] on span "you" at bounding box center [355, 149] width 14 height 9
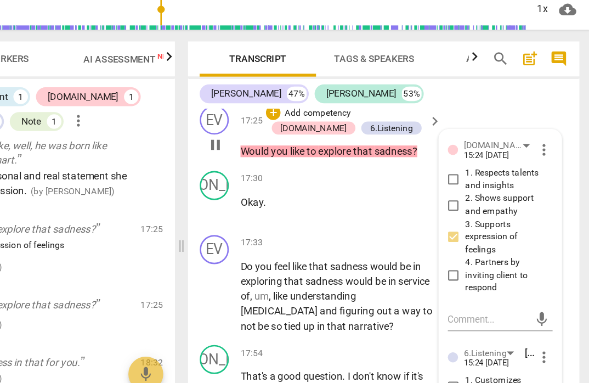
click at [325, 144] on p "Would you like to explore that sadness ?" at bounding box center [398, 150] width 146 height 12
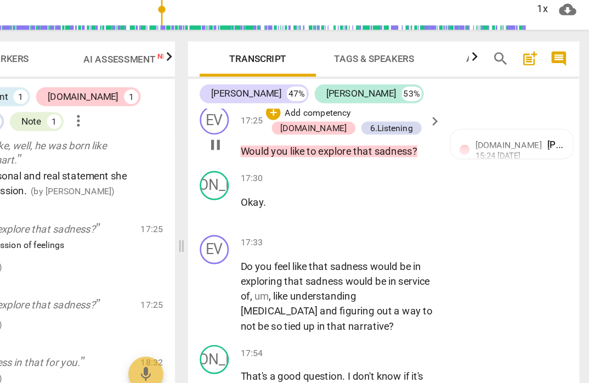
click at [325, 144] on p "Would you like to explore that sadness ?" at bounding box center [398, 150] width 146 height 12
click at [285, 130] on div "EV play_arrow pause 17:25 + Add competency [DOMAIN_NAME] 6.Listening keyboard_a…" at bounding box center [432, 134] width 295 height 49
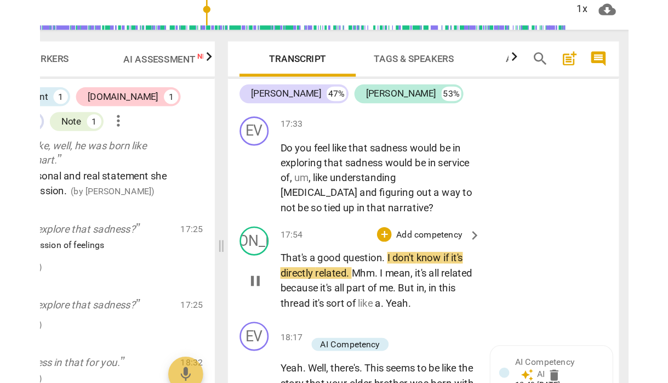
scroll to position [5180, 0]
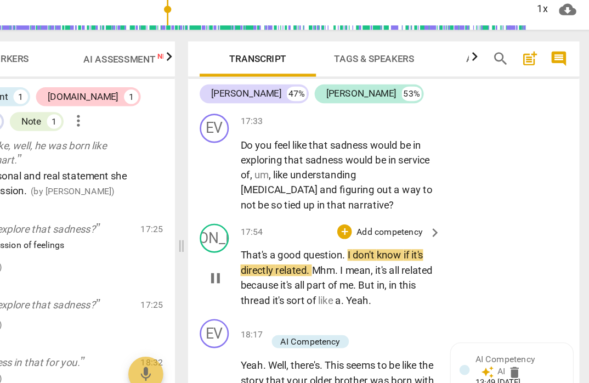
click at [285, 236] on div "JO play_arrow pause 17:54 + Add competency keyboard_arrow_right That's a good q…" at bounding box center [432, 235] width 295 height 72
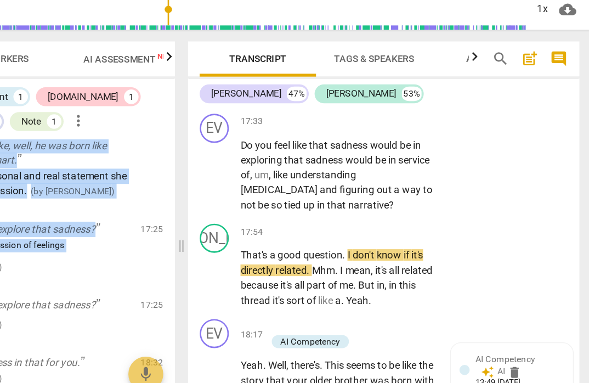
drag, startPoint x: 86, startPoint y: 180, endPoint x: 128, endPoint y: 164, distance: 45.6
click at [130, 167] on div "AI Competency So what would you like to talk about [DATE]? ( by [PERSON_NAME] )…" at bounding box center [142, 257] width 266 height 234
click at [114, 109] on div "Note Um, I'm thinking actually of my brother, my oldest brother. Um, and he has…" at bounding box center [142, 140] width 266 height 108
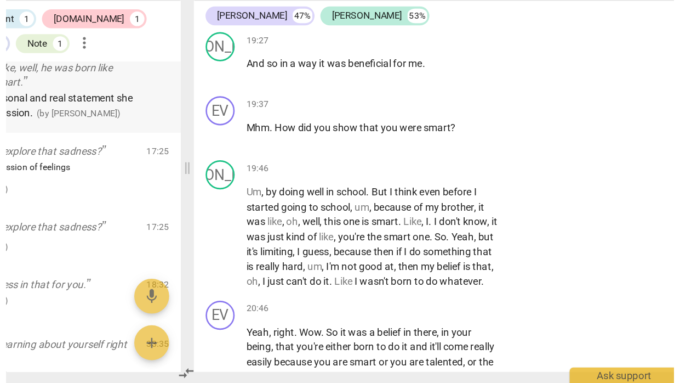
scroll to position [4894, 0]
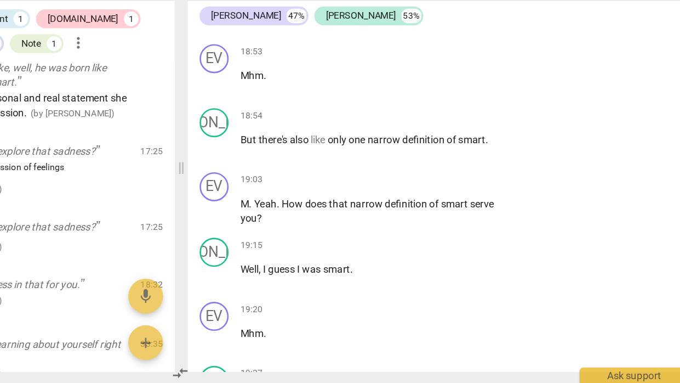
drag, startPoint x: 138, startPoint y: 280, endPoint x: 178, endPoint y: 287, distance: 40.6
click at [204, 288] on div "Outcomes Markers AI Assessment New Scores AI Competencies 15 3.Agreement 1 [DOM…" at bounding box center [340, 220] width 680 height 325
drag, startPoint x: 135, startPoint y: 275, endPoint x: 178, endPoint y: 281, distance: 43.1
click at [178, 281] on div "Outcomes Markers AI Assessment New Scores AI Competencies 15 3.Agreement 1 [DOM…" at bounding box center [340, 220] width 680 height 325
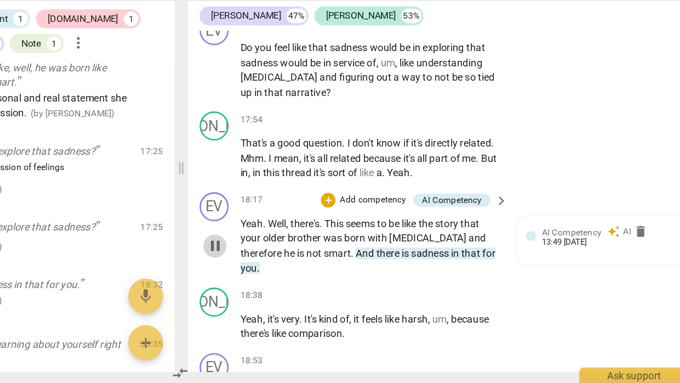
click at [299, 272] on span "pause" at bounding box center [305, 278] width 13 height 13
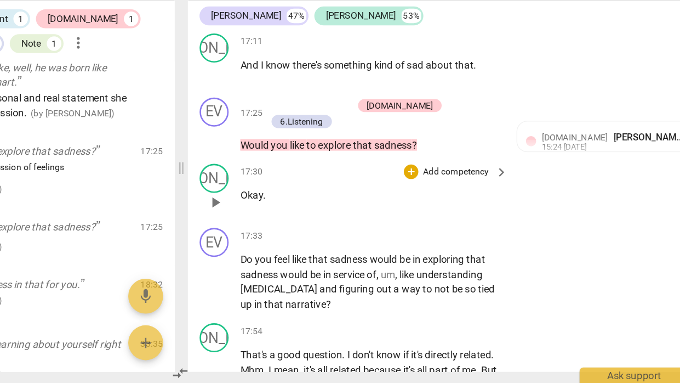
scroll to position [4511, 0]
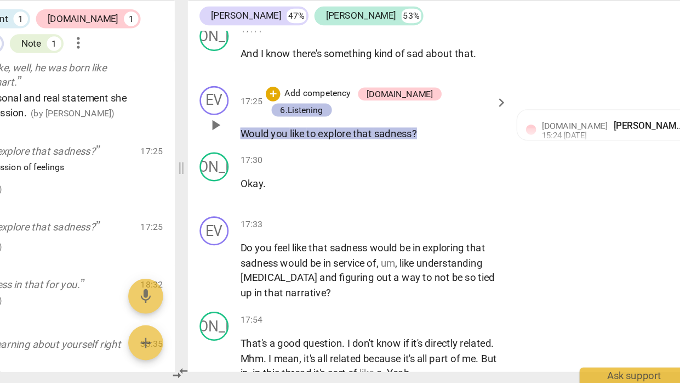
click at [355, 172] on div "6.Listening" at bounding box center [371, 177] width 32 height 10
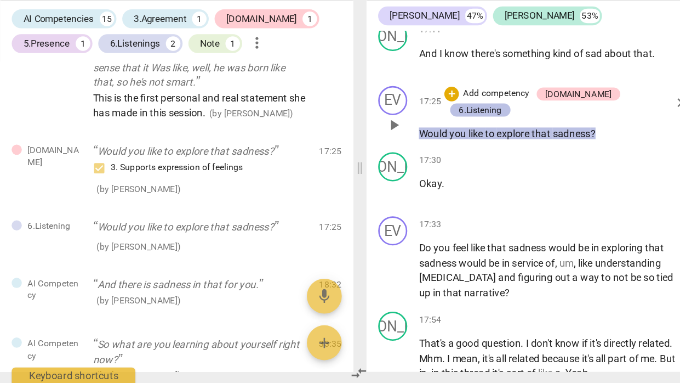
click at [387, 172] on div "6.Listening" at bounding box center [371, 177] width 32 height 10
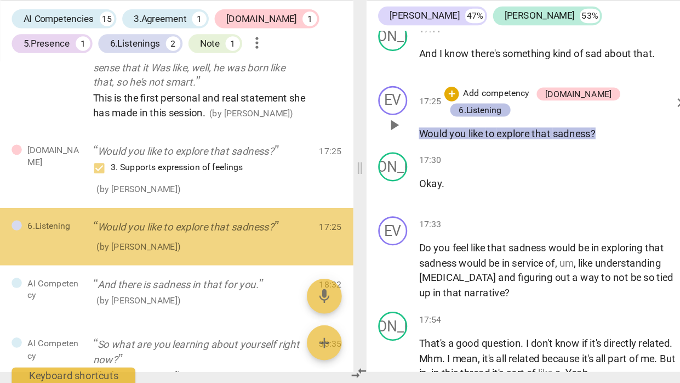
click at [387, 172] on div "6.Listening" at bounding box center [371, 177] width 32 height 10
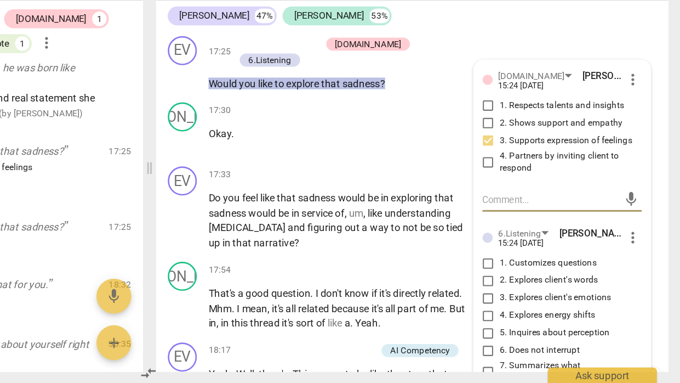
scroll to position [4449, 0]
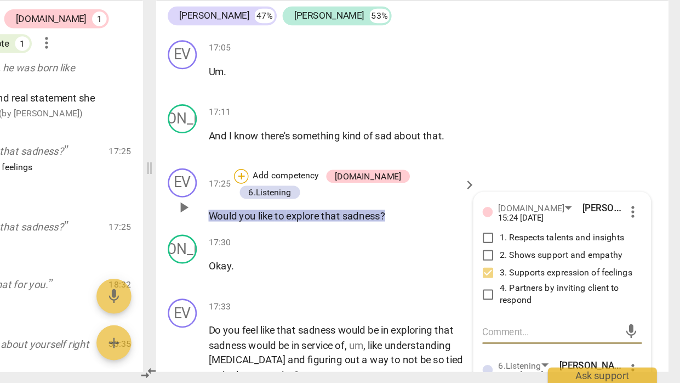
click at [344, 221] on div "+" at bounding box center [349, 226] width 11 height 11
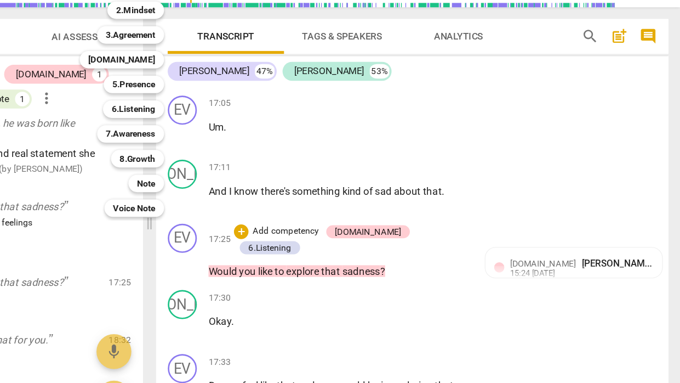
click at [195, 147] on div at bounding box center [340, 191] width 680 height 383
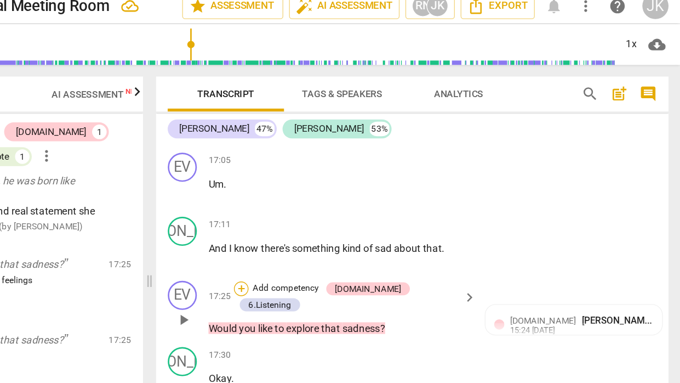
click at [344, 221] on div "+" at bounding box center [349, 226] width 11 height 11
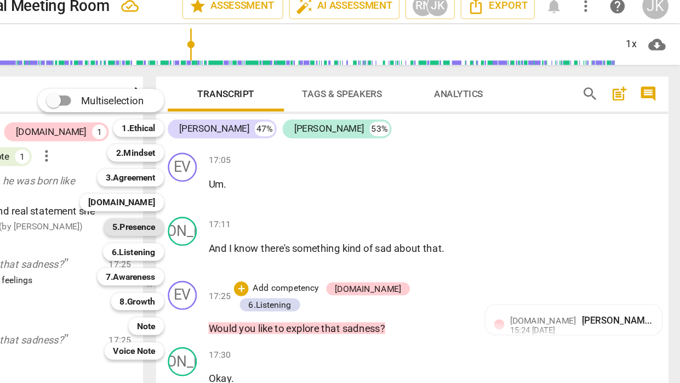
click at [252, 173] on b "5.Presence" at bounding box center [268, 179] width 32 height 13
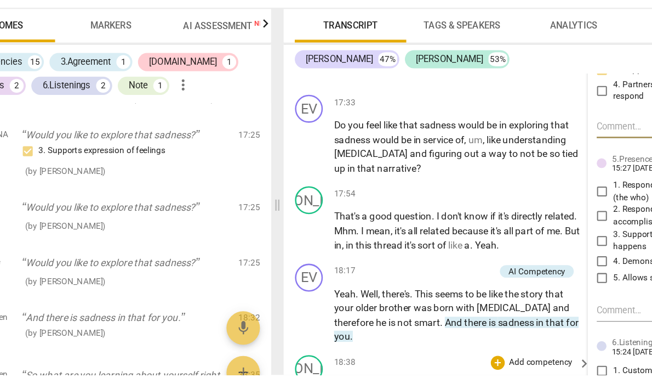
scroll to position [4632, 0]
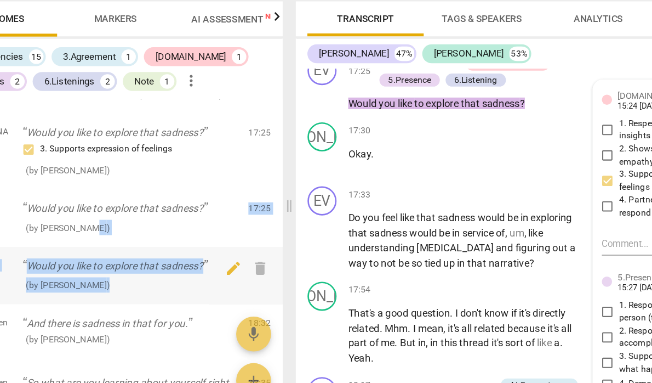
drag, startPoint x: 64, startPoint y: 158, endPoint x: 198, endPoint y: 179, distance: 135.9
click at [198, 179] on div "AI Competency So what would you like to talk about [DATE]? ( by [PERSON_NAME] )…" at bounding box center [142, 257] width 266 height 234
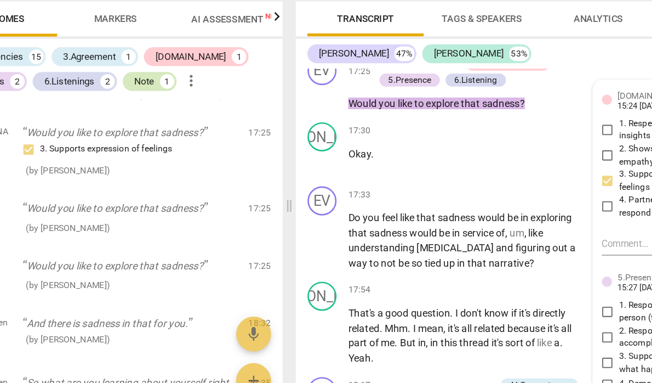
click at [163, 121] on div "Note" at bounding box center [170, 126] width 15 height 11
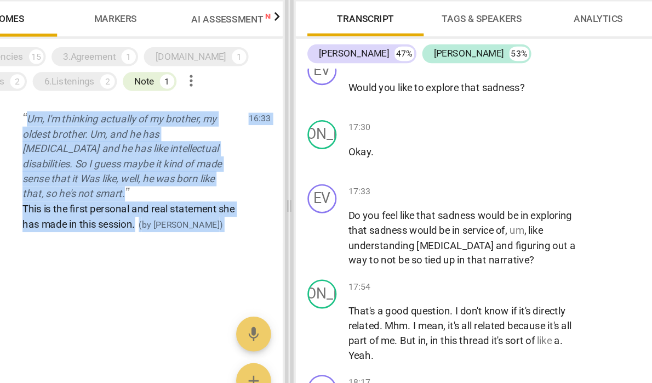
drag, startPoint x: 106, startPoint y: 55, endPoint x: 218, endPoint y: 90, distance: 116.7
click at [243, 65] on div "Outcomes Markers AI Assessment New Scores AI Competencies 15 3.Agreement 1 [DOM…" at bounding box center [326, 220] width 652 height 325
click at [112, 268] on div at bounding box center [142, 286] width 266 height 36
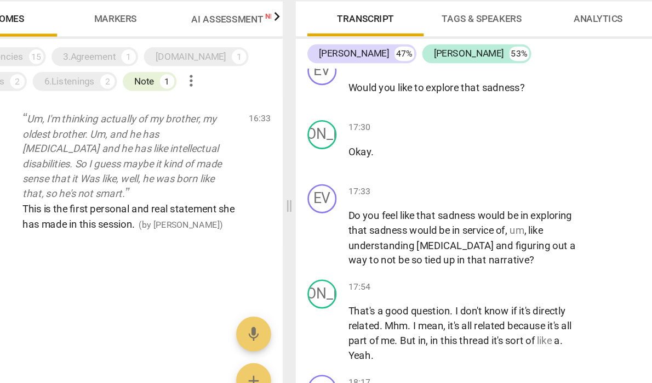
drag, startPoint x: 112, startPoint y: 209, endPoint x: 206, endPoint y: 224, distance: 95.4
click at [206, 268] on div at bounding box center [142, 286] width 266 height 36
drag, startPoint x: 112, startPoint y: 213, endPoint x: 149, endPoint y: 217, distance: 36.4
click at [149, 268] on div at bounding box center [142, 286] width 266 height 36
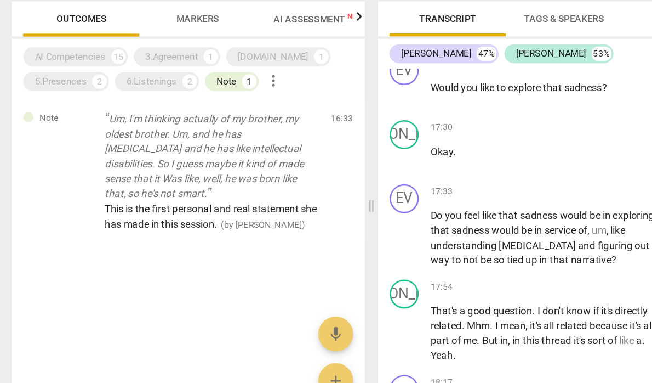
click at [158, 75] on span "Markers" at bounding box center [149, 79] width 32 height 8
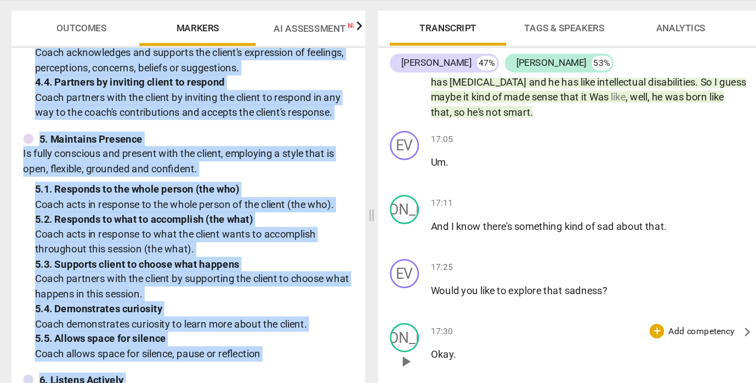
scroll to position [4217, 0]
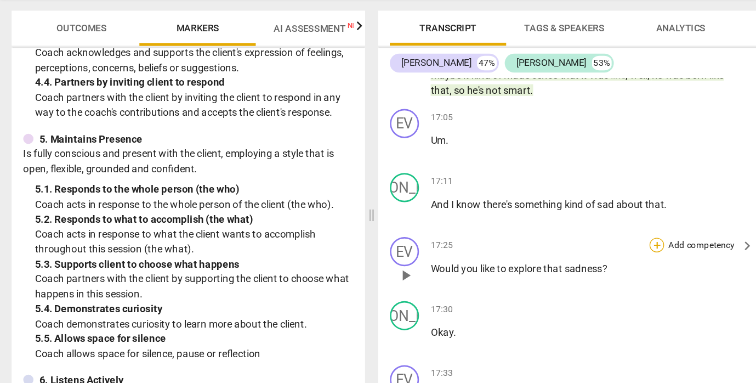
click at [492, 237] on div "+" at bounding box center [495, 242] width 11 height 11
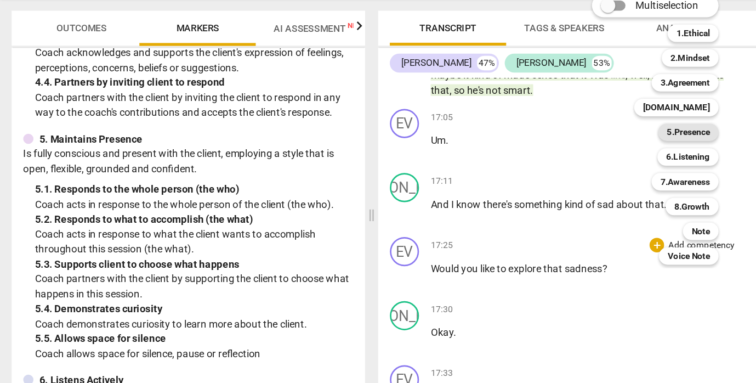
click at [527, 151] on b "5.Presence" at bounding box center [519, 157] width 32 height 13
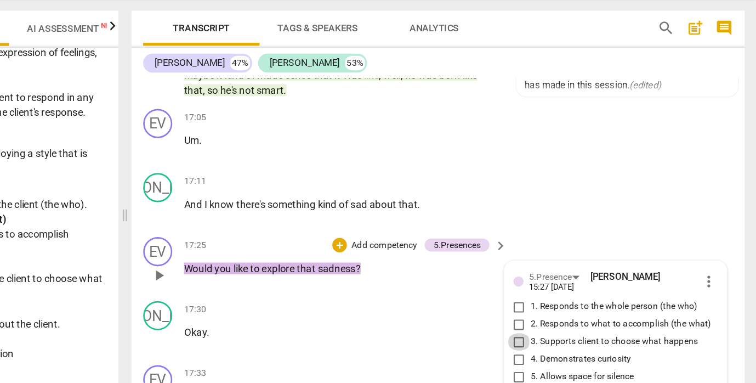
click at [568, 309] on input "3. Supports client to choose what happens" at bounding box center [577, 315] width 18 height 13
click at [573, 362] on textarea at bounding box center [641, 367] width 137 height 10
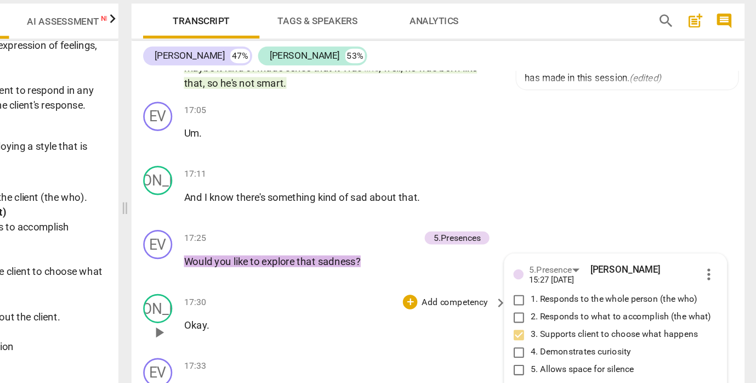
click at [325, 285] on div "17:30 + Add competency keyboard_arrow_right Okay ." at bounding box center [447, 304] width 245 height 39
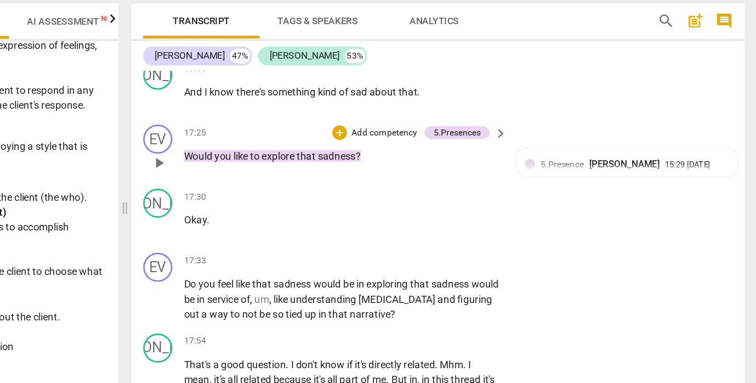
scroll to position [4298, 0]
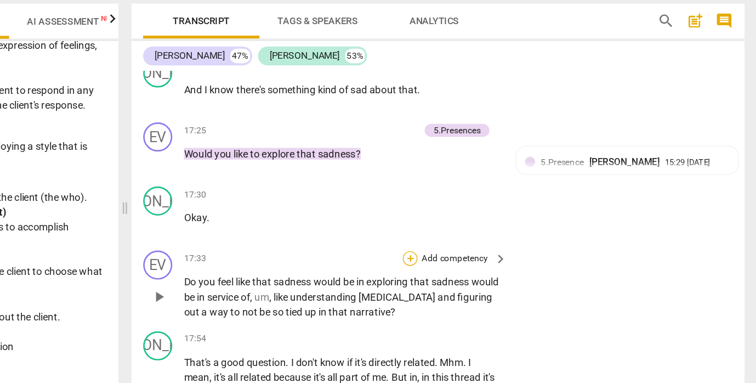
click at [490, 253] on div "+" at bounding box center [495, 258] width 11 height 11
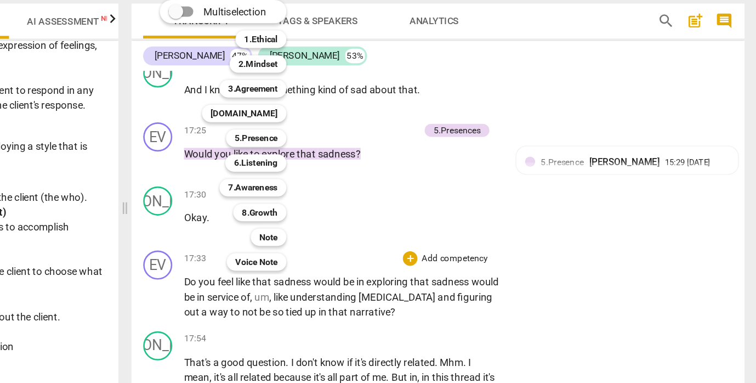
click at [302, 181] on div "Multiselection m 1.Ethical 1 2.Mindset 2 3.Agreement 3 [DOMAIN_NAME] 4 5.Presen…" at bounding box center [362, 165] width 121 height 209
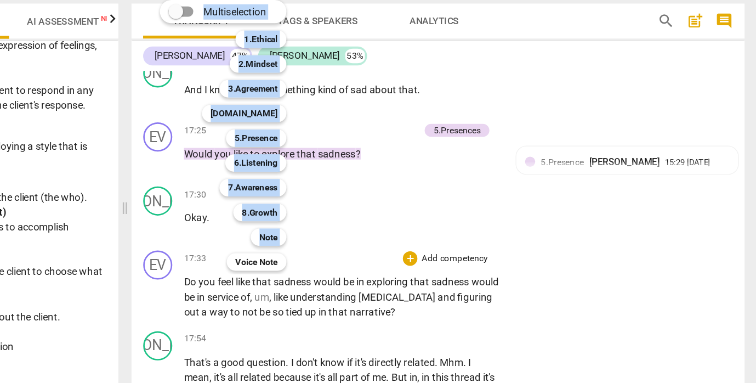
drag, startPoint x: 137, startPoint y: 181, endPoint x: 332, endPoint y: 196, distance: 195.2
click at [332, 196] on div "Multiselection m 1.Ethical 1 2.Mindset 2 3.Agreement 3 [DOMAIN_NAME] 4 5.Presen…" at bounding box center [378, 191] width 756 height 383
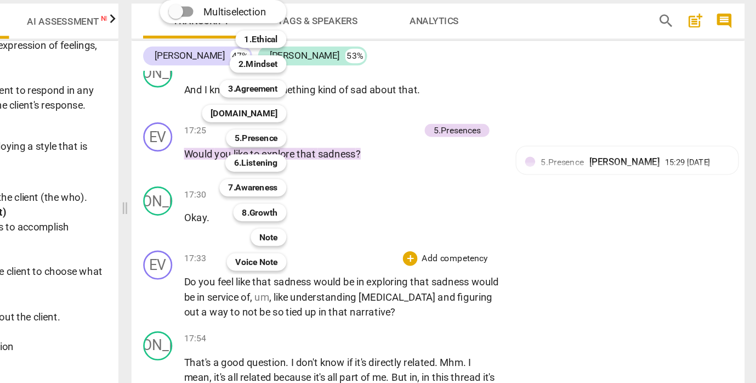
click at [403, 156] on div at bounding box center [378, 191] width 756 height 383
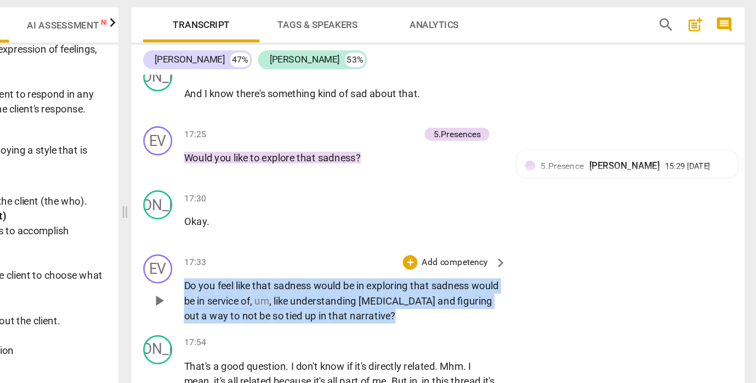
drag, startPoint x: 139, startPoint y: 184, endPoint x: 337, endPoint y: 208, distance: 199.8
click at [337, 270] on p "Do you feel like that sadness would be in exploring that sadness would be in se…" at bounding box center [444, 287] width 238 height 34
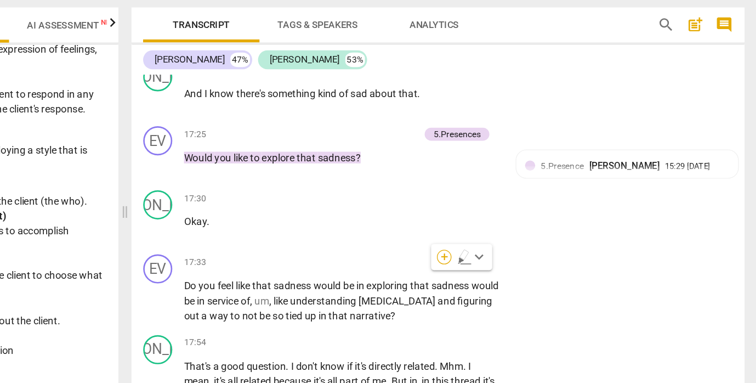
click at [515, 249] on div "+" at bounding box center [520, 254] width 11 height 11
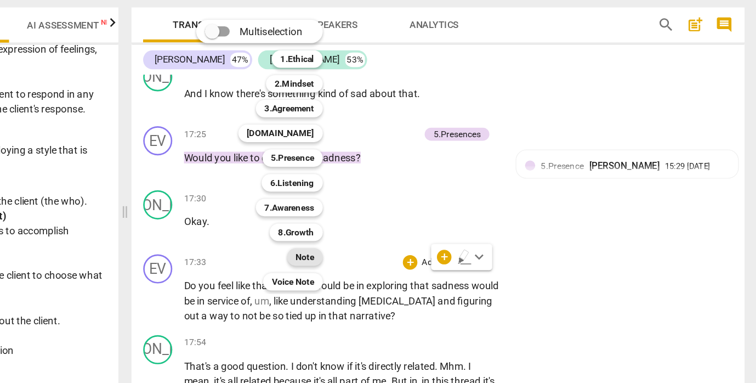
click at [409, 248] on b "Note" at bounding box center [416, 254] width 14 height 13
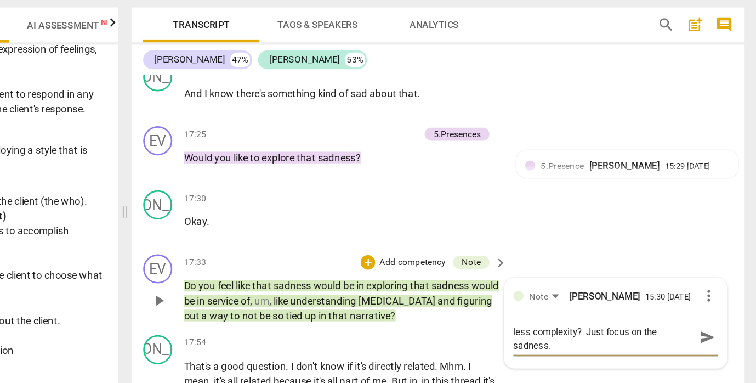
scroll to position [10, 0]
click at [285, 248] on div "EV play_arrow pause 17:33 + Add competency Note keyboard_arrow_right Do you fee…" at bounding box center [516, 278] width 462 height 61
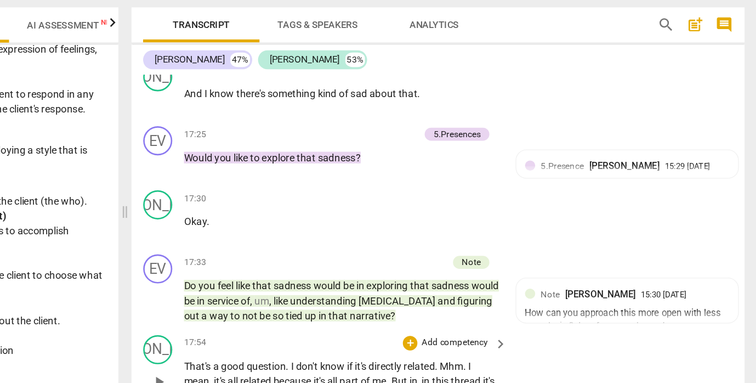
click at [299, 342] on span "play_arrow" at bounding box center [305, 348] width 13 height 13
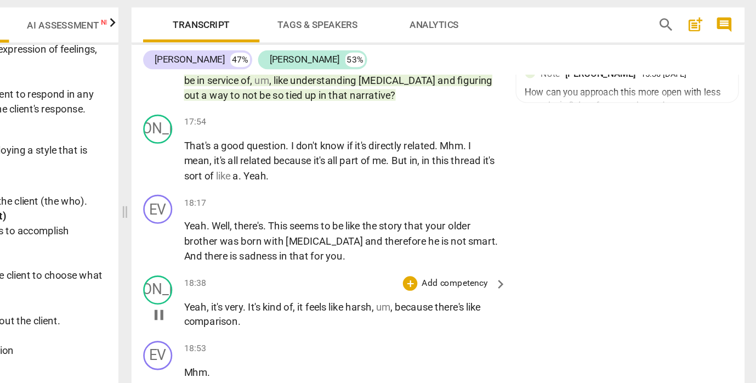
scroll to position [4519, 0]
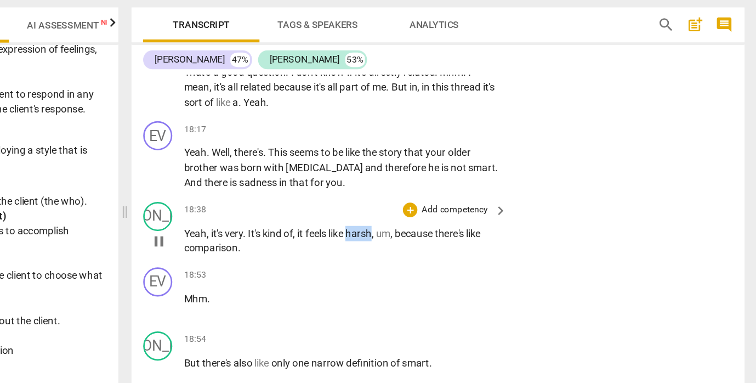
drag, startPoint x: 263, startPoint y: 144, endPoint x: 282, endPoint y: 144, distance: 19.2
click at [325, 231] on p "Yeah , it's very . It's kind of , it feels like harsh , um , because there's li…" at bounding box center [444, 242] width 238 height 22
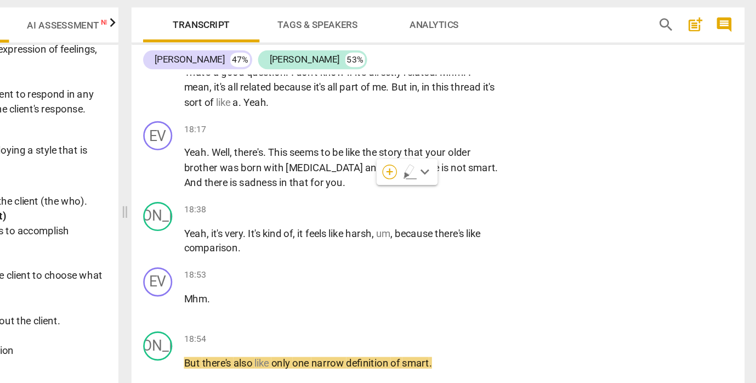
click at [474, 185] on div "+" at bounding box center [479, 190] width 11 height 11
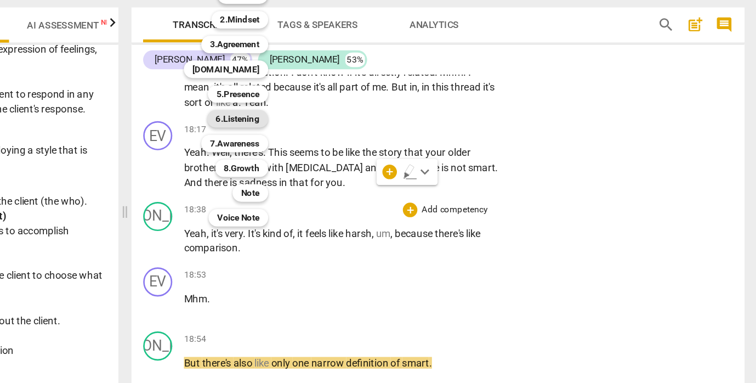
click at [349, 144] on b "6.Listening" at bounding box center [365, 150] width 33 height 13
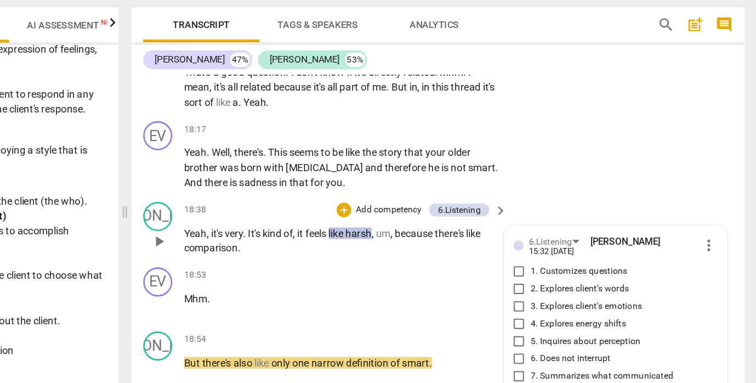
click at [568, 272] on input "2. Explores client's words" at bounding box center [577, 278] width 18 height 13
click at [573, 364] on textarea at bounding box center [641, 369] width 137 height 10
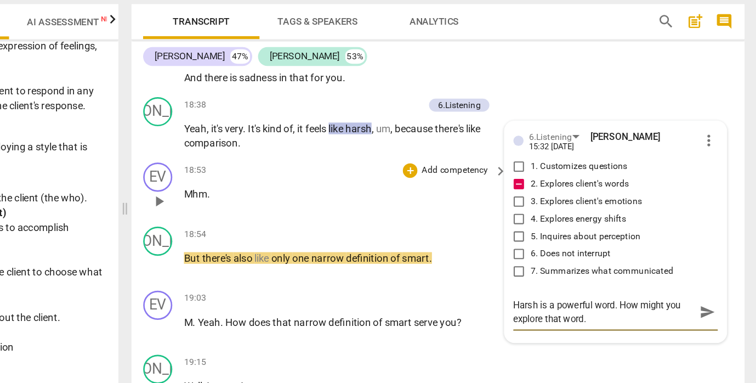
scroll to position [4597, 0]
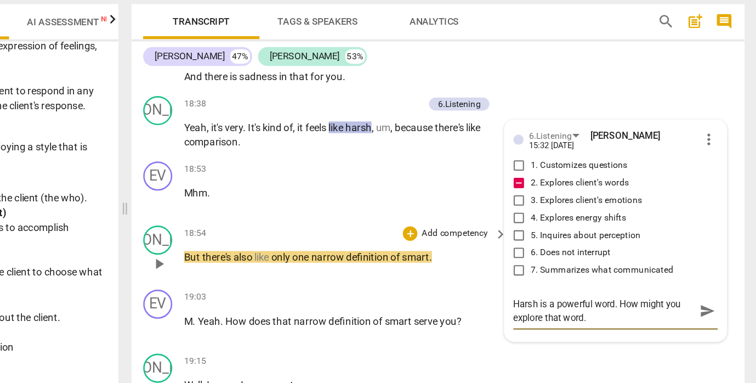
click at [299, 255] on span "play_arrow" at bounding box center [305, 261] width 13 height 13
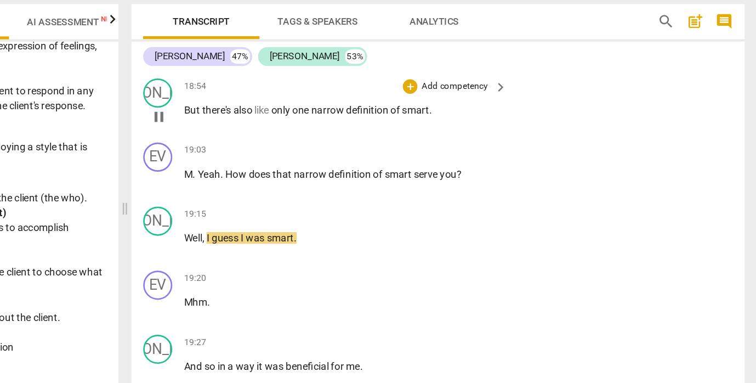
scroll to position [4709, 0]
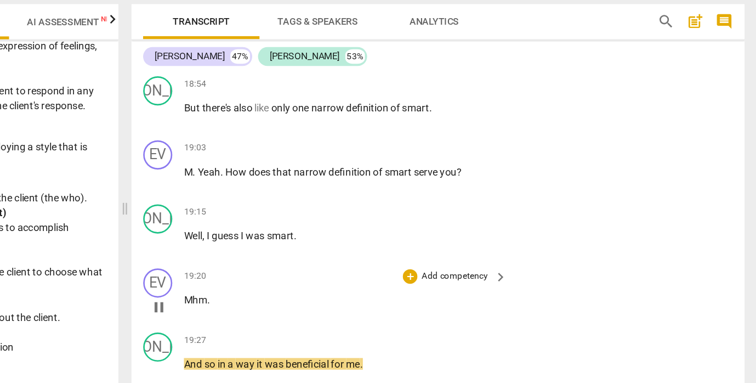
click at [503, 266] on p "Add competency" at bounding box center [529, 271] width 52 height 10
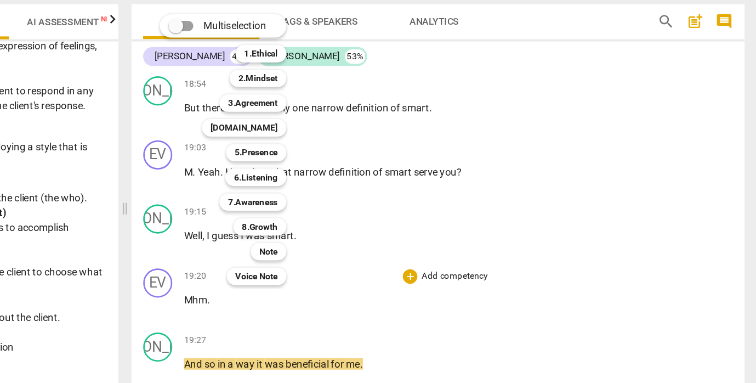
click at [307, 173] on div at bounding box center [378, 191] width 756 height 383
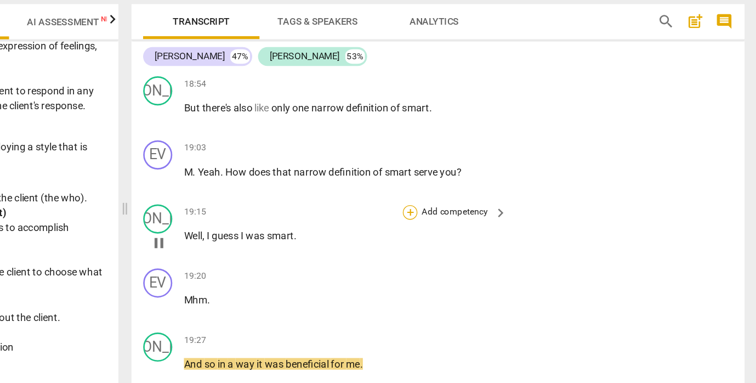
click at [490, 218] on div "+" at bounding box center [495, 223] width 11 height 11
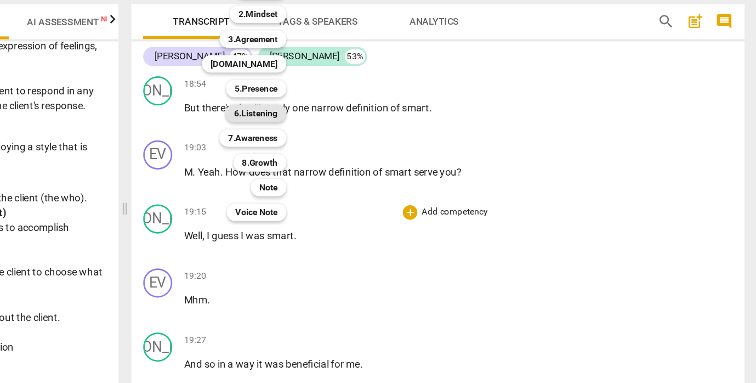
click at [362, 142] on b "6.Listening" at bounding box center [378, 148] width 33 height 13
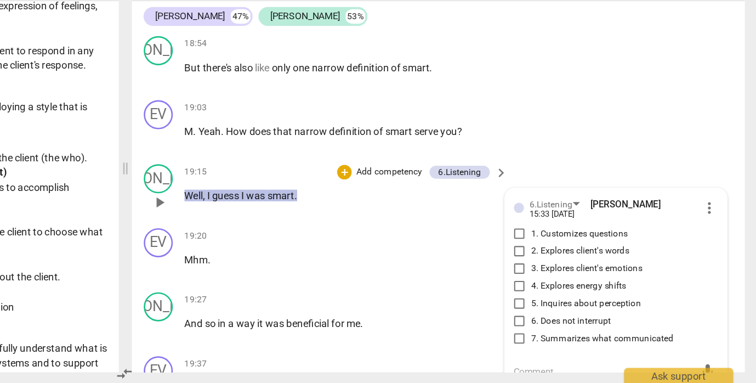
click at [592, 243] on span "more_vert" at bounding box center [720, 249] width 13 height 13
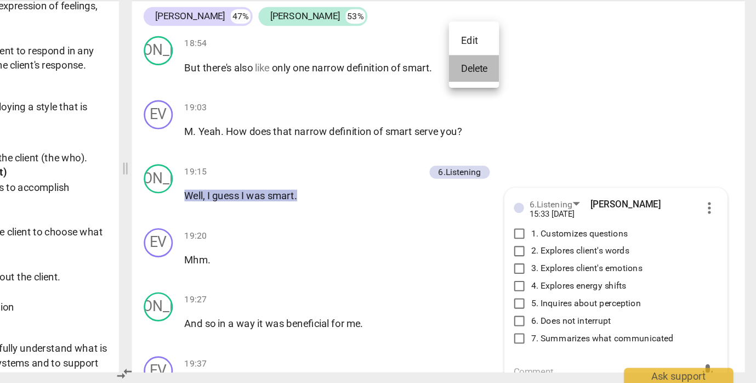
click at [524, 135] on li "Delete" at bounding box center [543, 145] width 38 height 21
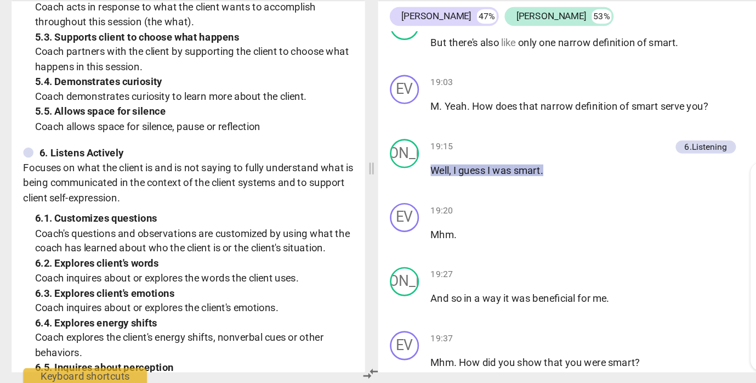
scroll to position [4723, 0]
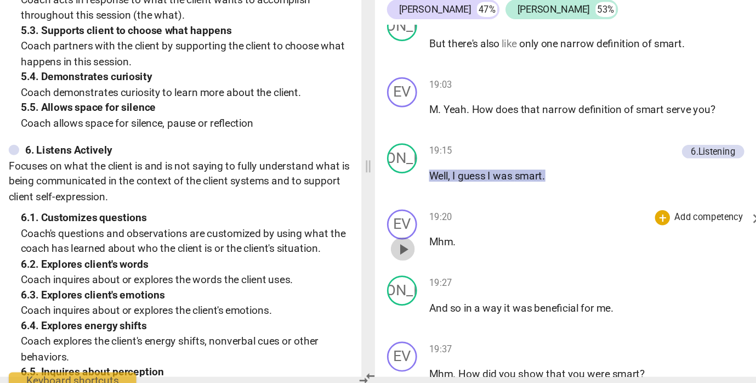
click at [299, 274] on span "play_arrow" at bounding box center [305, 280] width 13 height 13
click at [299, 274] on span "pause" at bounding box center [305, 280] width 13 height 13
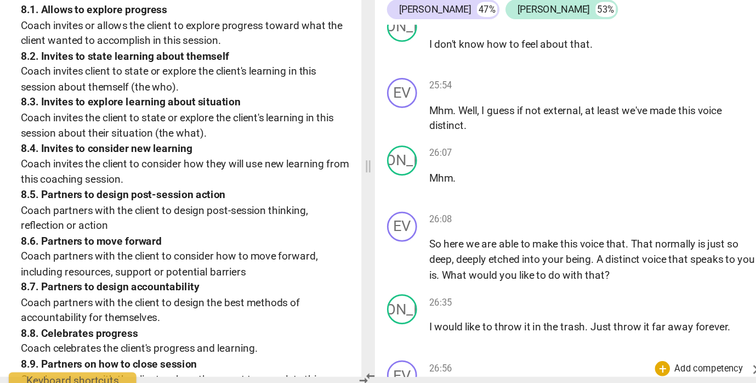
scroll to position [6289, 0]
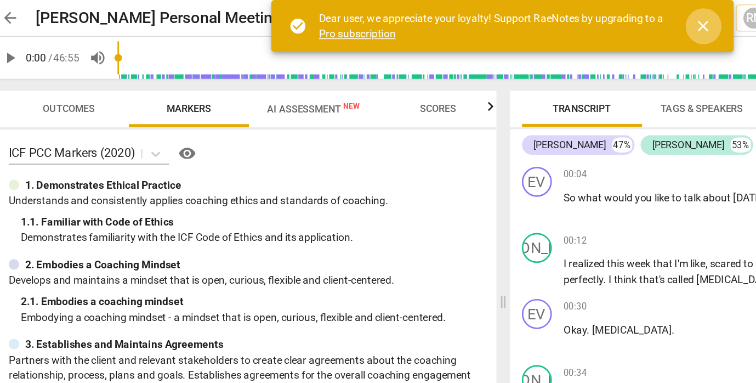
click at [519, 17] on span "close" at bounding box center [525, 19] width 13 height 13
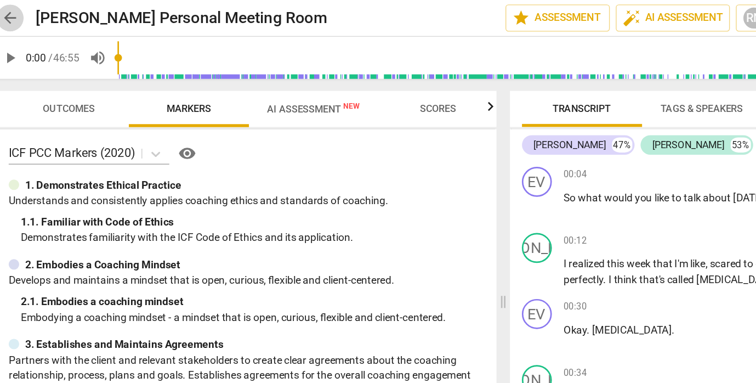
click at [12, 12] on span "arrow_back" at bounding box center [18, 13] width 13 height 13
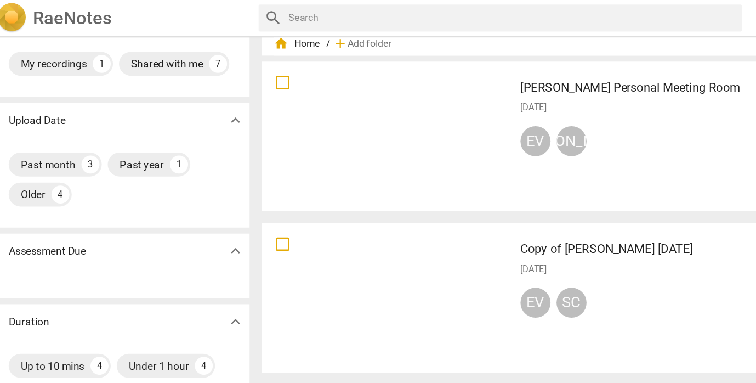
scroll to position [36, 0]
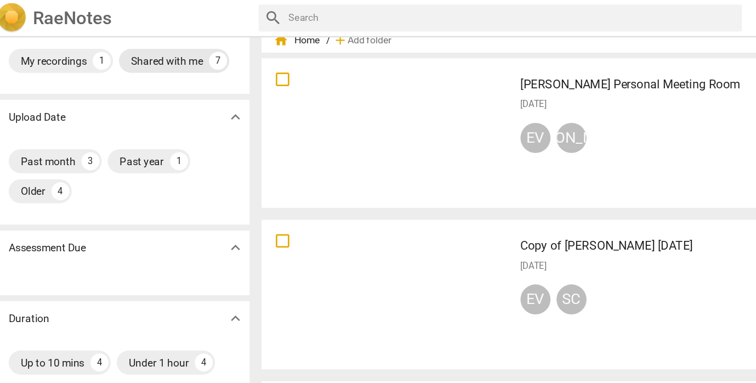
click at [134, 42] on div "Shared with me" at bounding box center [133, 44] width 53 height 11
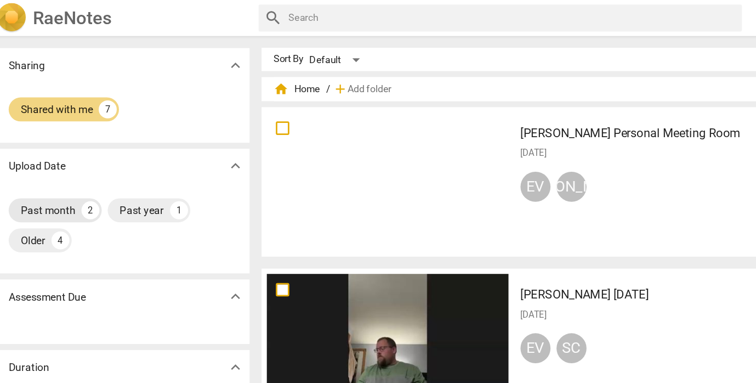
click at [50, 152] on div "Past month" at bounding box center [46, 153] width 40 height 11
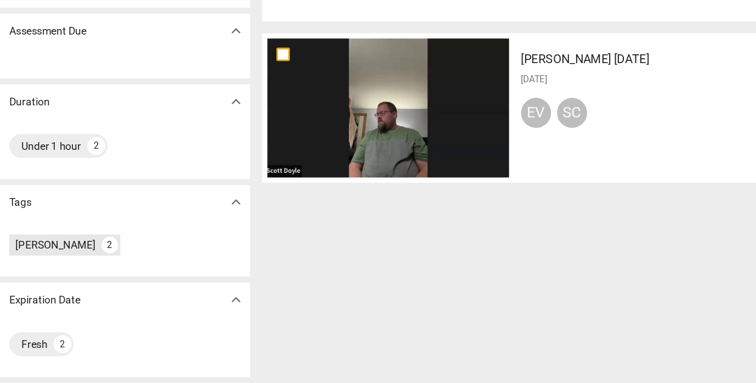
click at [56, 276] on div "[PERSON_NAME]" at bounding box center [51, 281] width 59 height 11
